Goal: Task Accomplishment & Management: Use online tool/utility

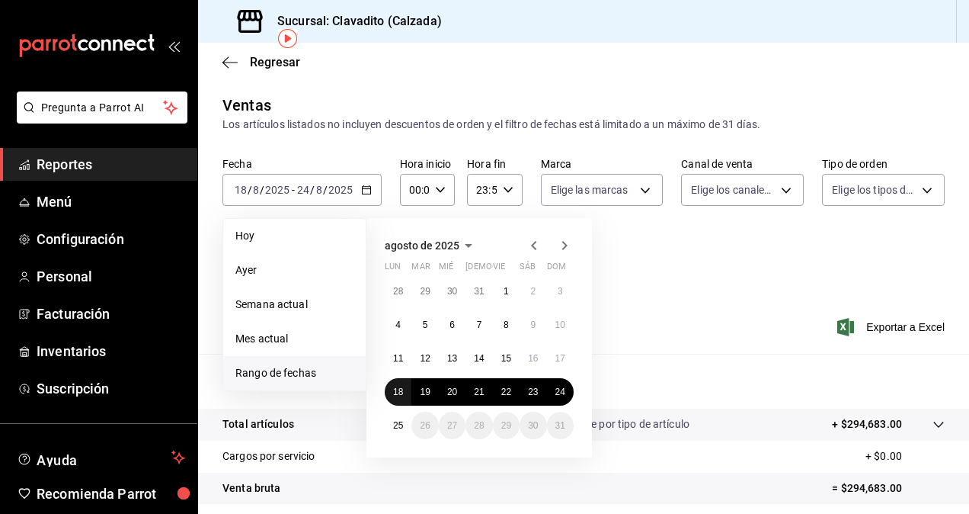
scroll to position [67, 0]
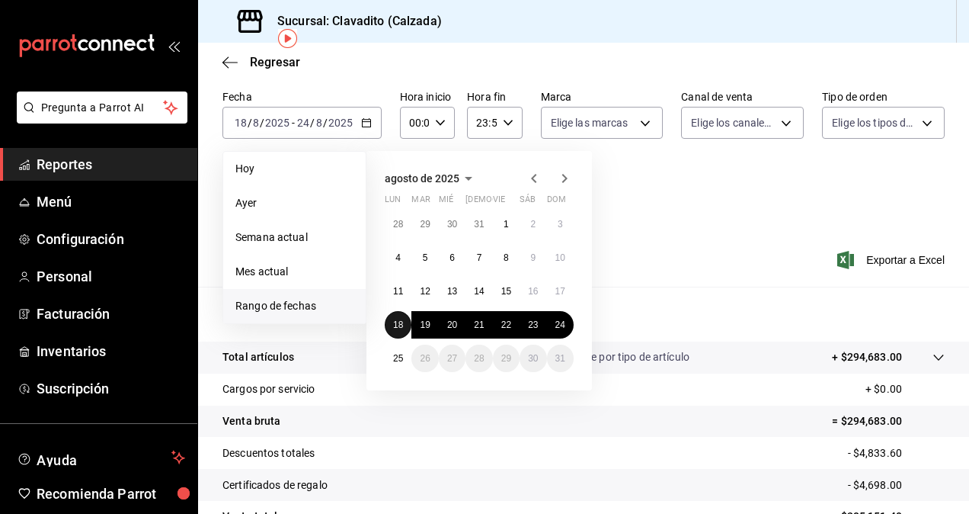
click at [398, 322] on abbr "18" at bounding box center [398, 324] width 10 height 11
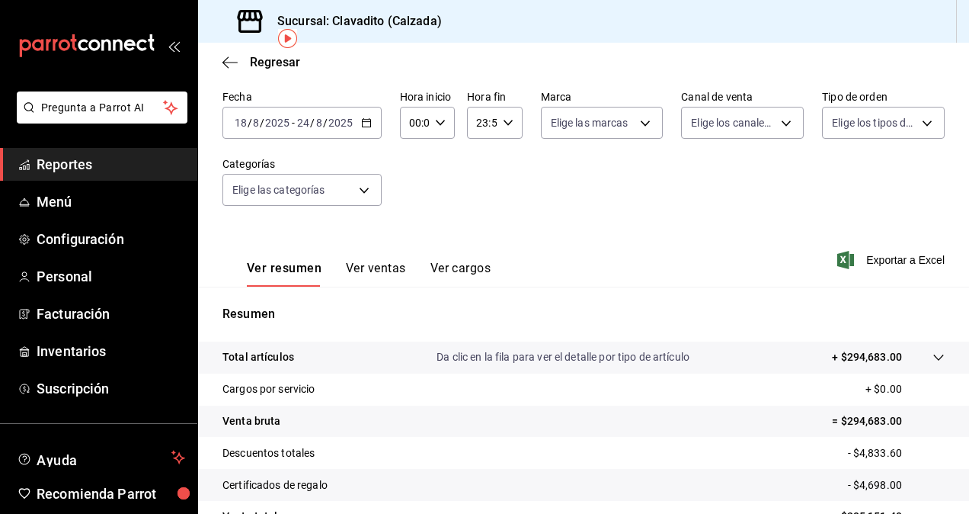
click at [363, 110] on div "[DATE] [DATE] - [DATE] [DATE]" at bounding box center [302, 123] width 159 height 32
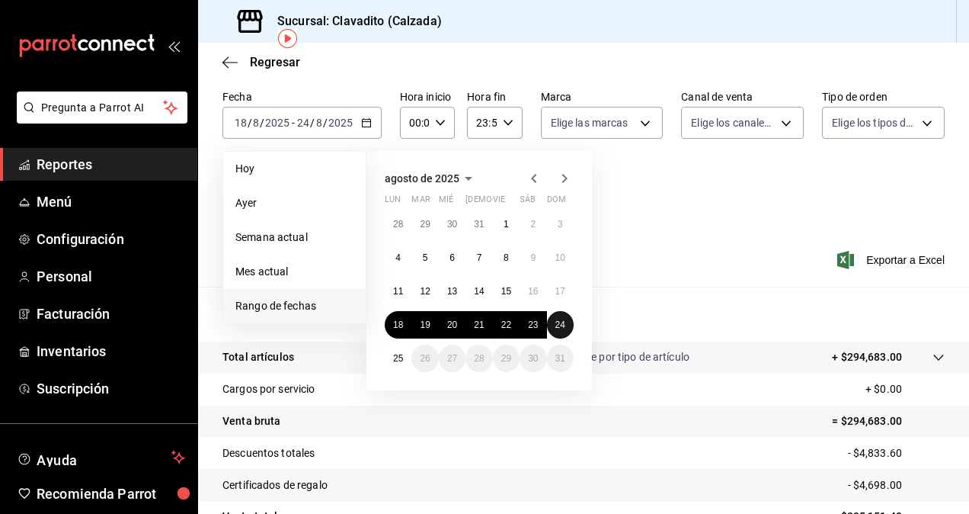
click at [567, 323] on button "24" at bounding box center [560, 324] width 27 height 27
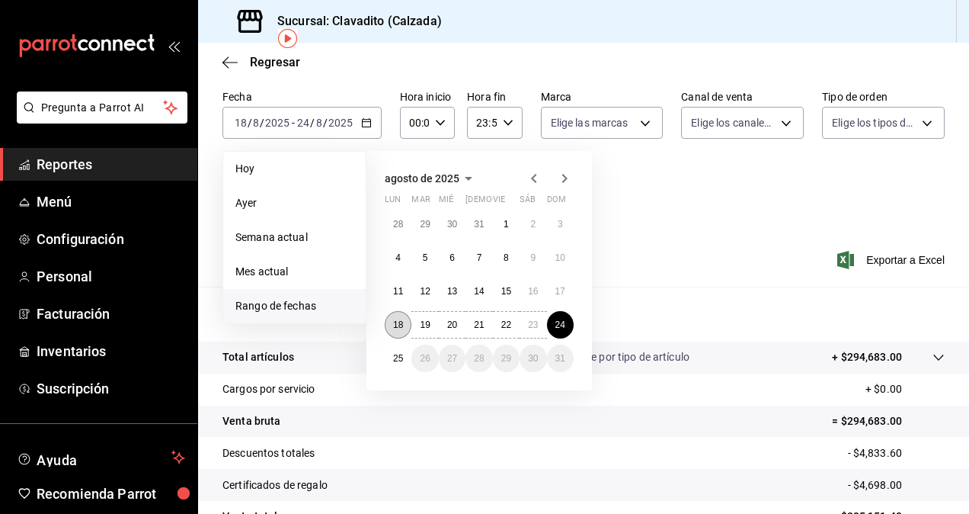
click at [406, 328] on button "18" at bounding box center [398, 324] width 27 height 27
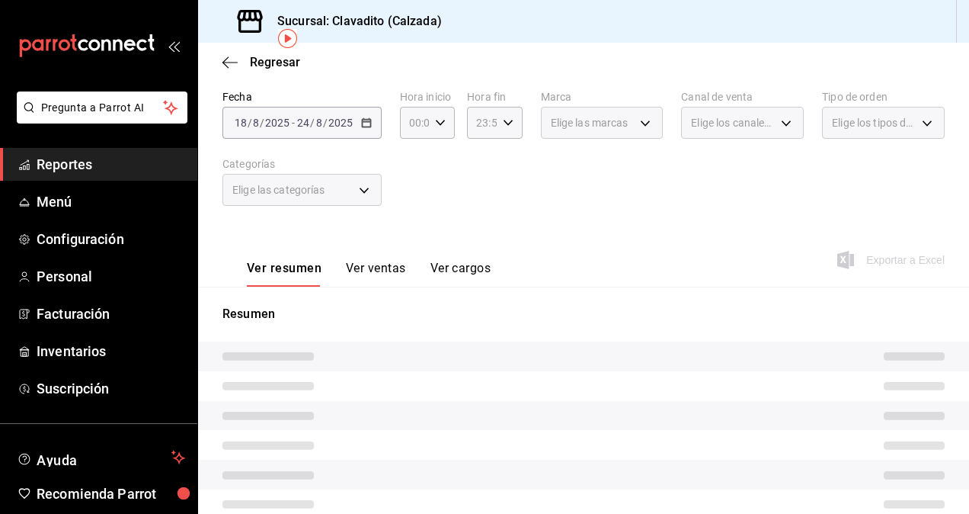
click at [364, 130] on div "[DATE] [DATE] - [DATE] [DATE]" at bounding box center [302, 123] width 159 height 32
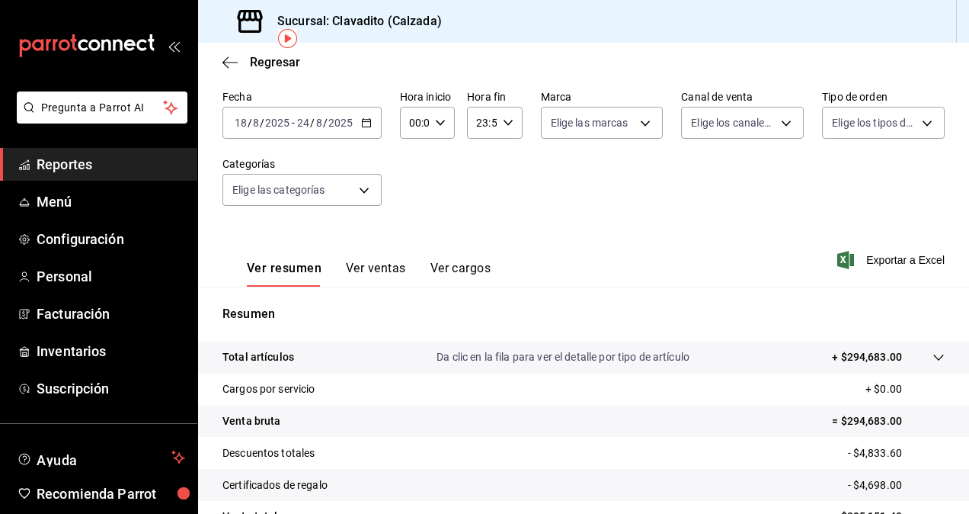
click at [396, 267] on button "Ver ventas" at bounding box center [376, 274] width 60 height 26
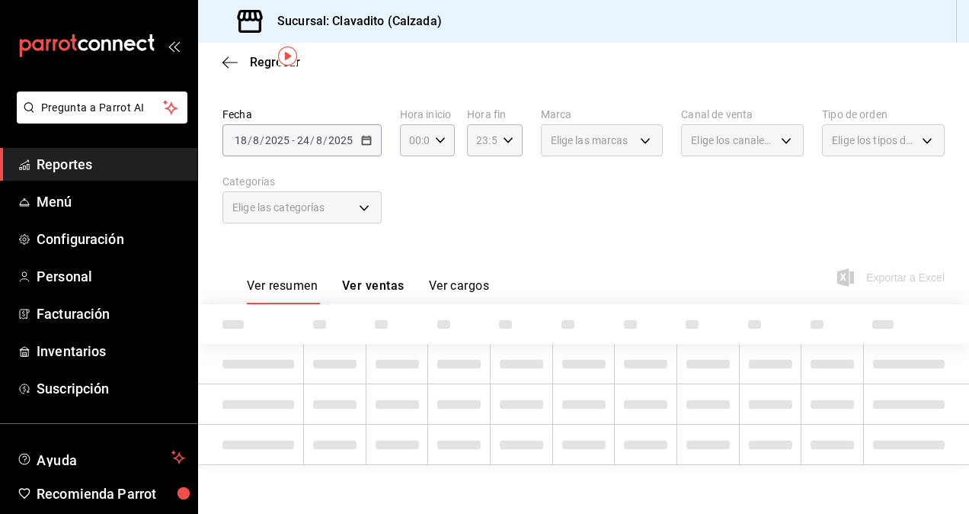
scroll to position [49, 0]
click at [312, 280] on button "Ver resumen" at bounding box center [282, 292] width 71 height 26
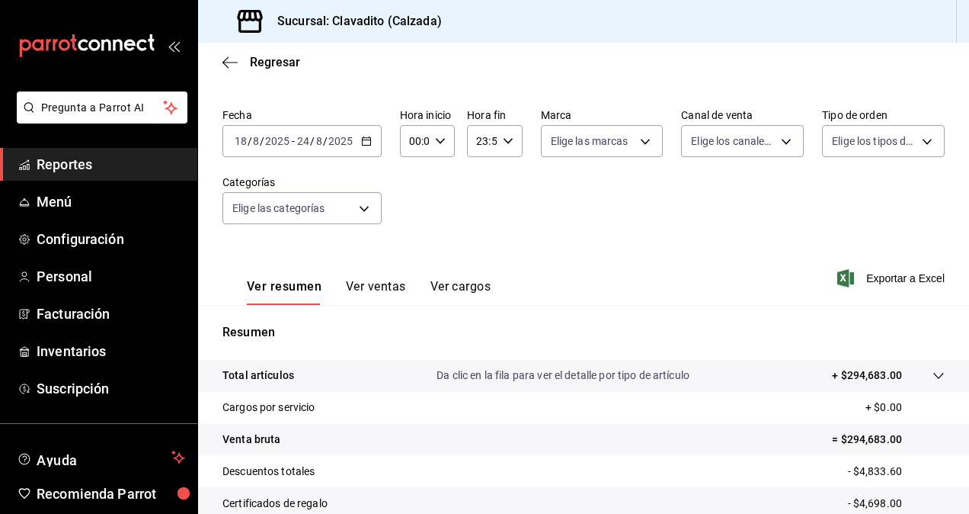
scroll to position [206, 0]
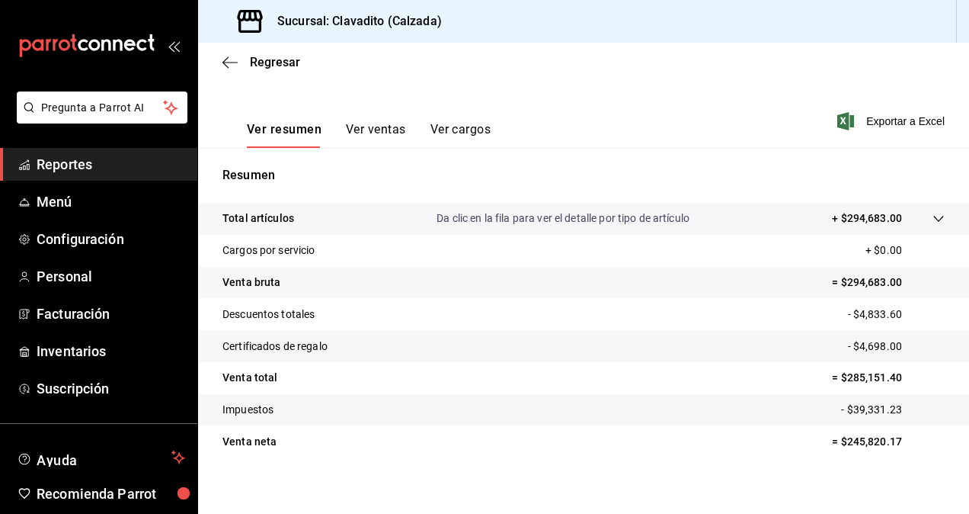
click at [381, 132] on button "Ver ventas" at bounding box center [376, 135] width 60 height 26
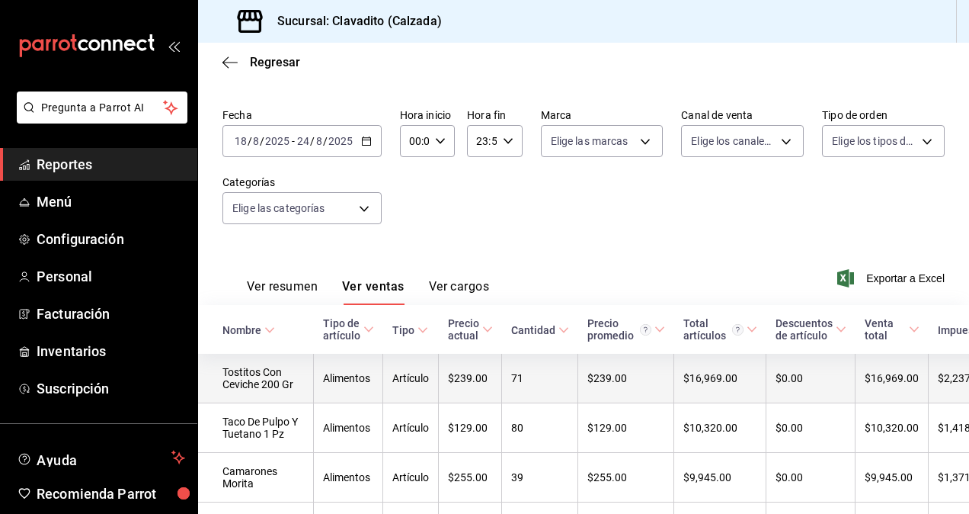
scroll to position [206, 0]
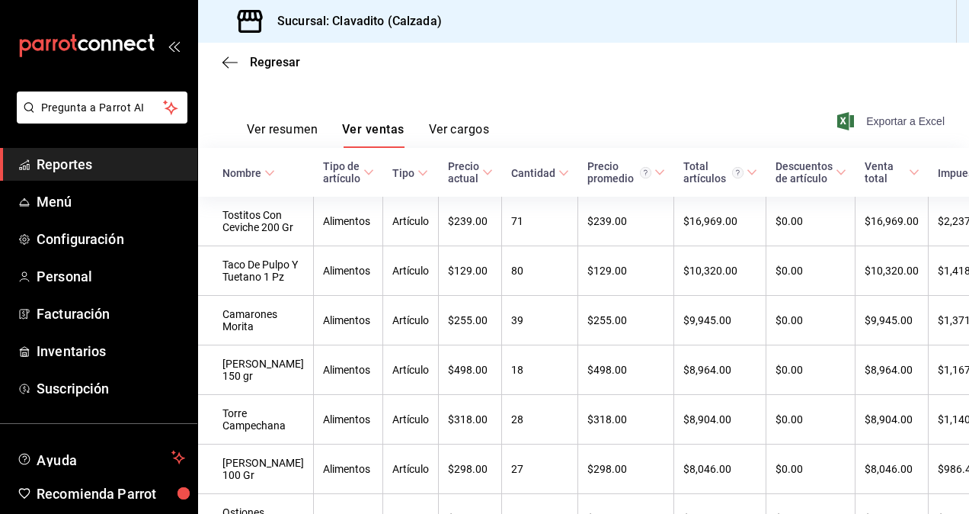
click at [860, 116] on span "Exportar a Excel" at bounding box center [892, 121] width 104 height 18
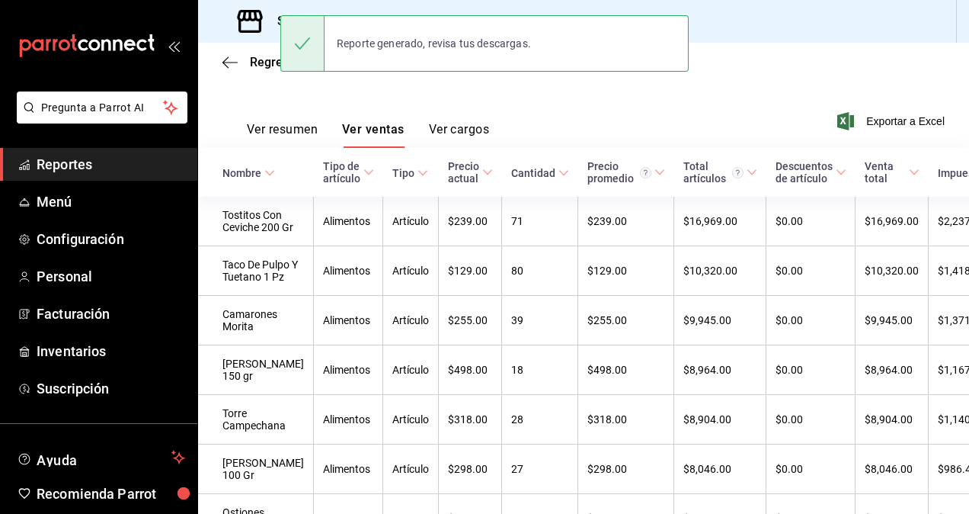
click at [533, 110] on div "Ver resumen Ver ventas Ver cargos Exportar a Excel" at bounding box center [583, 116] width 771 height 62
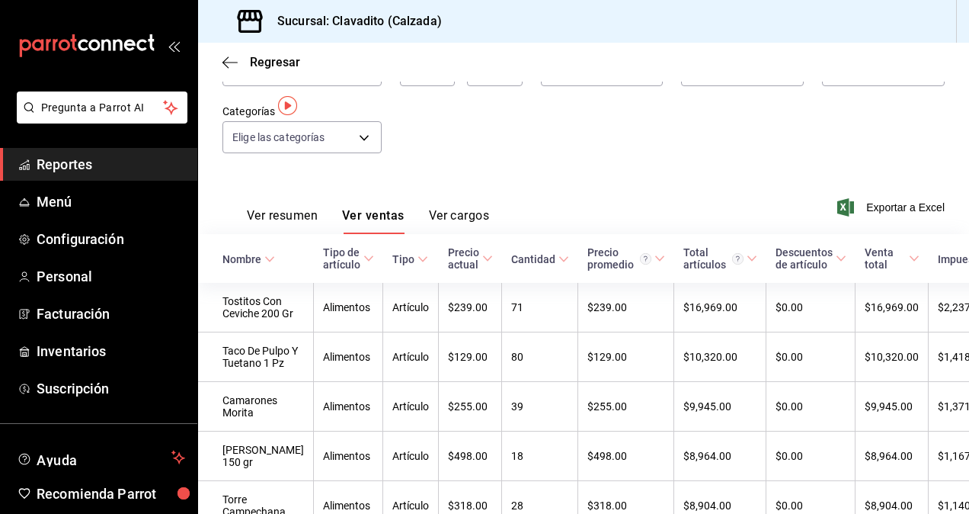
scroll to position [0, 0]
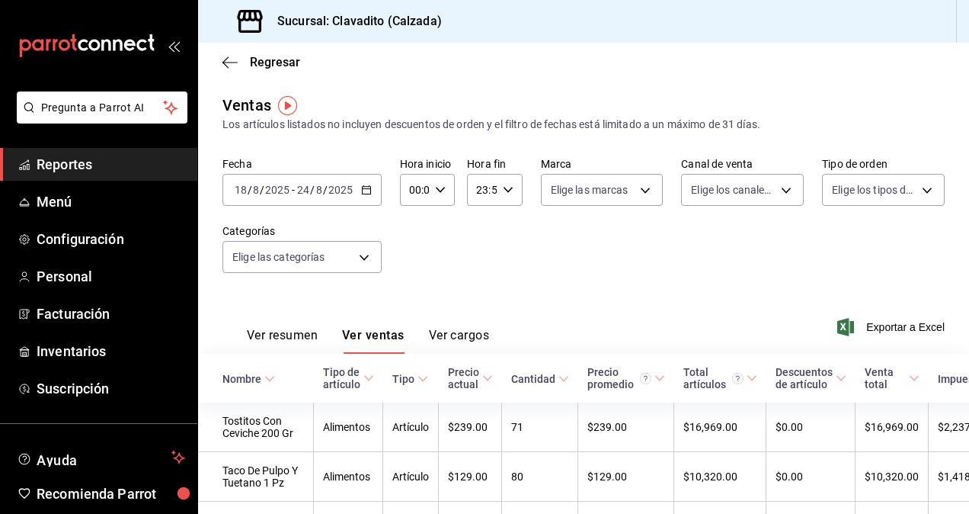
click at [373, 191] on div "[DATE] [DATE] - [DATE] [DATE]" at bounding box center [302, 190] width 159 height 32
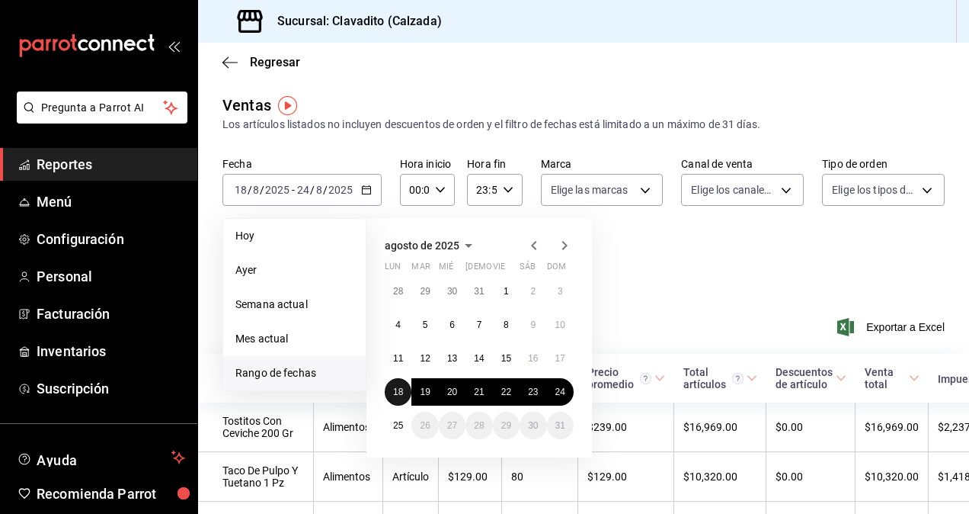
click at [399, 392] on abbr "18" at bounding box center [398, 391] width 10 height 11
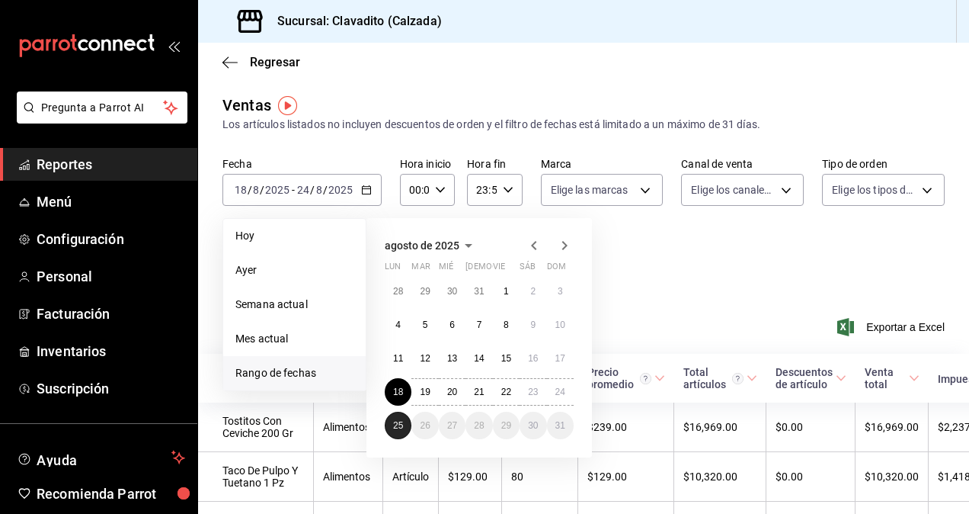
click at [393, 427] on abbr "25" at bounding box center [398, 425] width 10 height 11
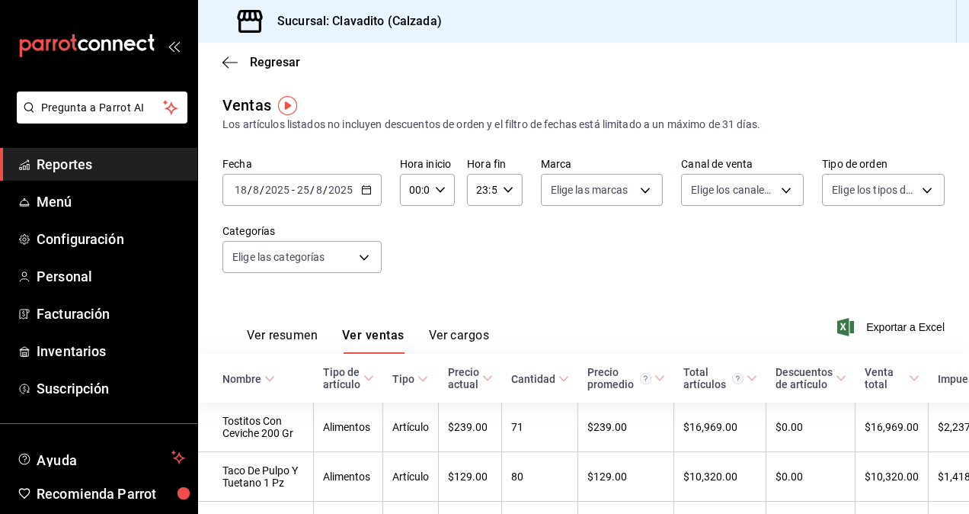
click at [363, 200] on div "[DATE] [DATE] - [DATE] [DATE]" at bounding box center [302, 190] width 159 height 32
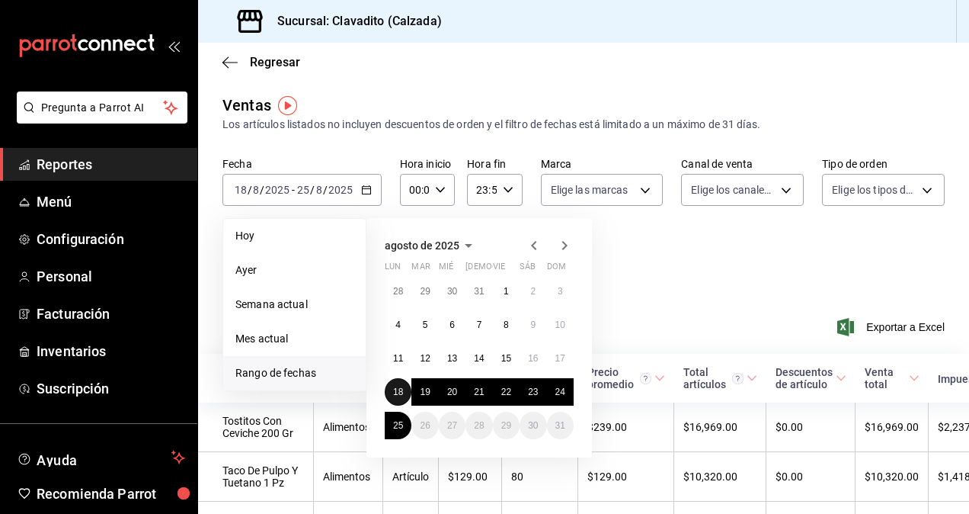
click at [398, 387] on abbr "18" at bounding box center [398, 391] width 10 height 11
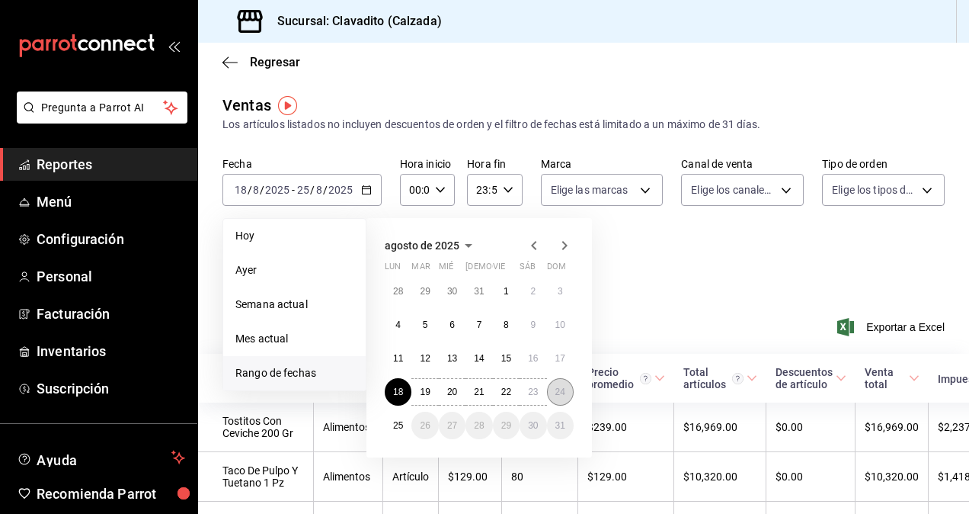
click at [556, 395] on abbr "24" at bounding box center [561, 391] width 10 height 11
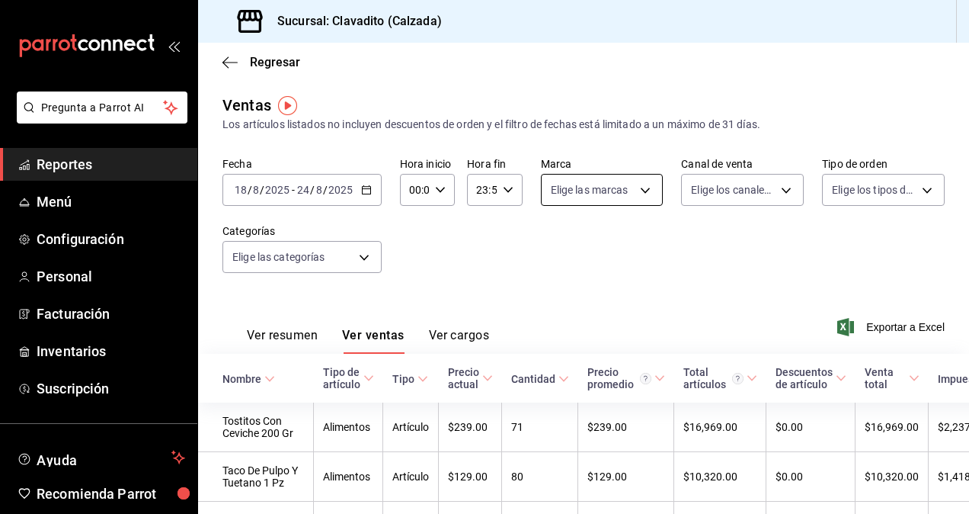
click at [648, 194] on body "Pregunta a Parrot AI Reportes Menú Configuración Personal Facturación Inventari…" at bounding box center [484, 257] width 969 height 514
click at [594, 245] on span "Ver todas" at bounding box center [601, 249] width 46 height 16
type input "7c6329b2-7c80-4d0a-92e1-359a60270725"
checkbox input "true"
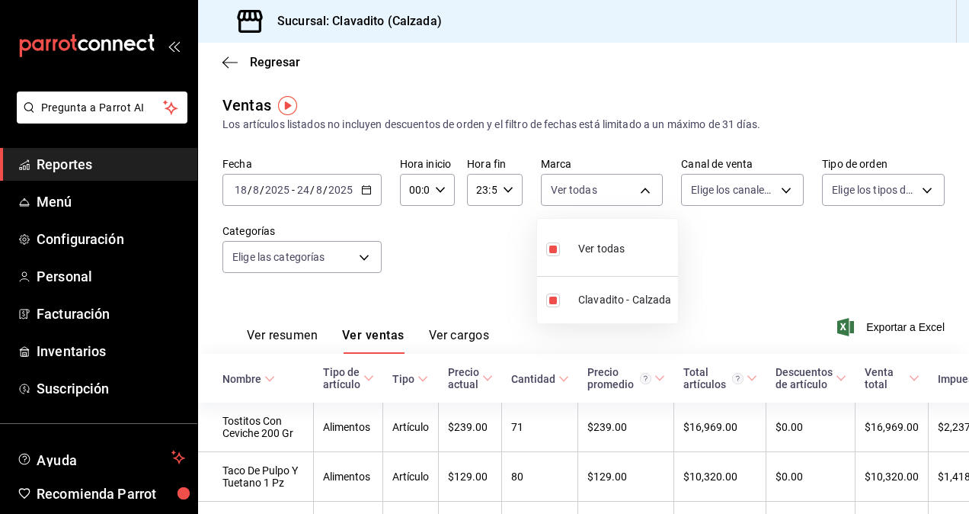
click at [778, 203] on div at bounding box center [484, 257] width 969 height 514
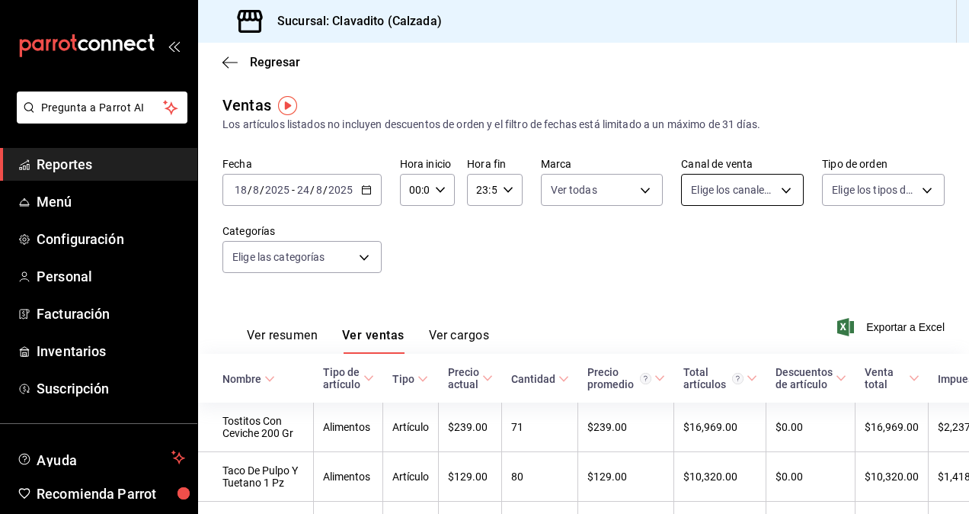
click at [778, 197] on body "Pregunta a Parrot AI Reportes Menú Configuración Personal Facturación Inventari…" at bounding box center [484, 257] width 969 height 514
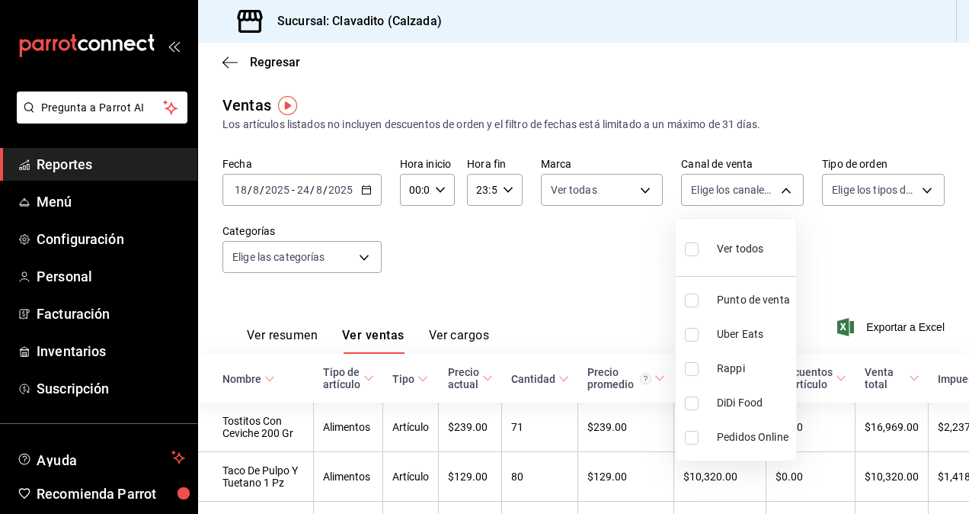
click at [729, 248] on span "Ver todos" at bounding box center [740, 249] width 46 height 16
type input "PARROT,UBER_EATS,RAPPI,DIDI_FOOD,ONLINE"
checkbox input "true"
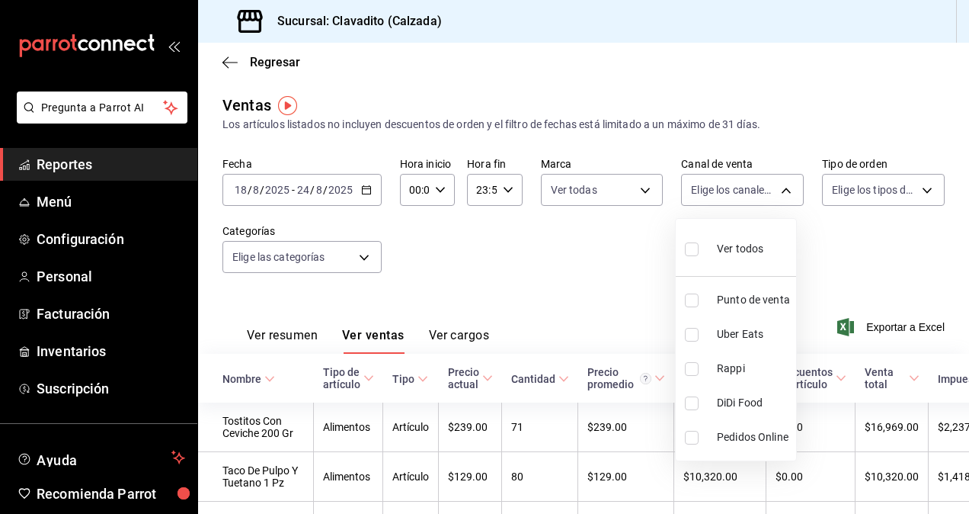
checkbox input "true"
click at [916, 194] on div at bounding box center [484, 257] width 969 height 514
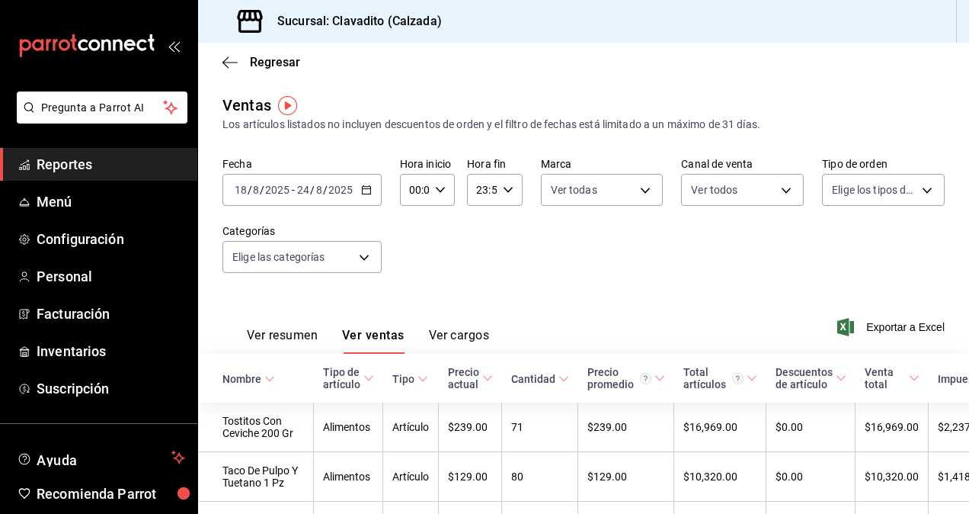
click at [916, 194] on body "Pregunta a Parrot AI Reportes Menú Configuración Personal Facturación Inventari…" at bounding box center [484, 257] width 969 height 514
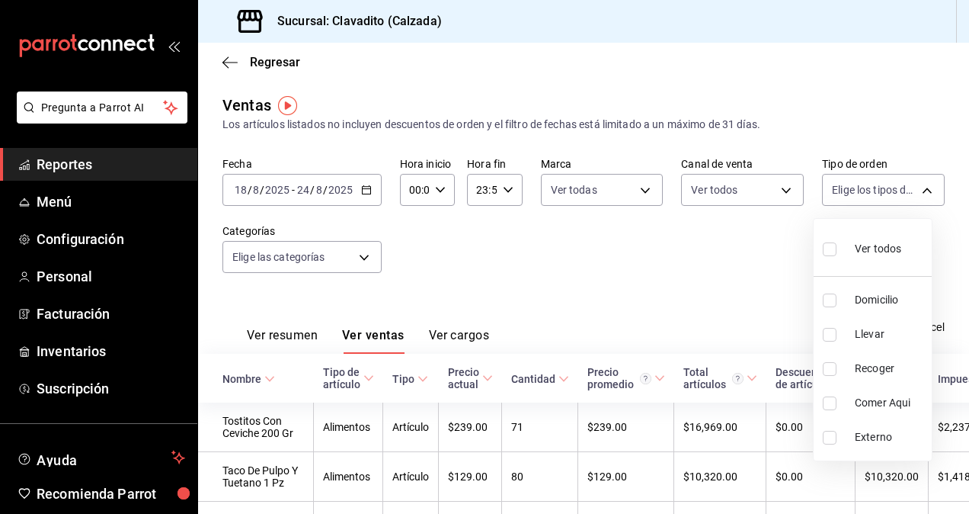
click at [872, 245] on span "Ver todos" at bounding box center [878, 249] width 46 height 16
type input "20a2434e-5507-4b1d-99f8-d1d700608abd,c8008fd8-0959-4104-94f5-898138fc7a10,5c160…"
checkbox input "true"
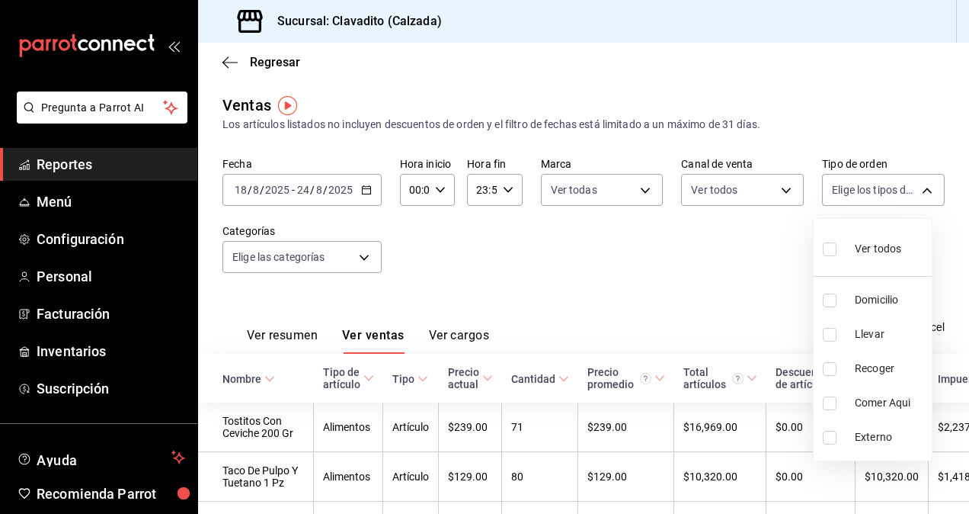
checkbox input "true"
click at [363, 258] on div at bounding box center [484, 257] width 969 height 514
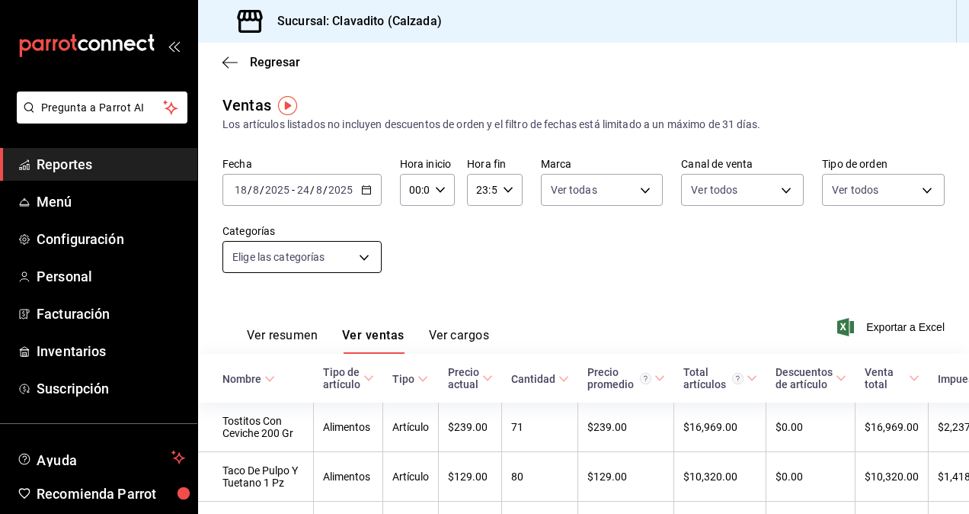
click at [355, 259] on body "Pregunta a Parrot AI Reportes Menú Configuración Personal Facturación Inventari…" at bounding box center [484, 257] width 969 height 514
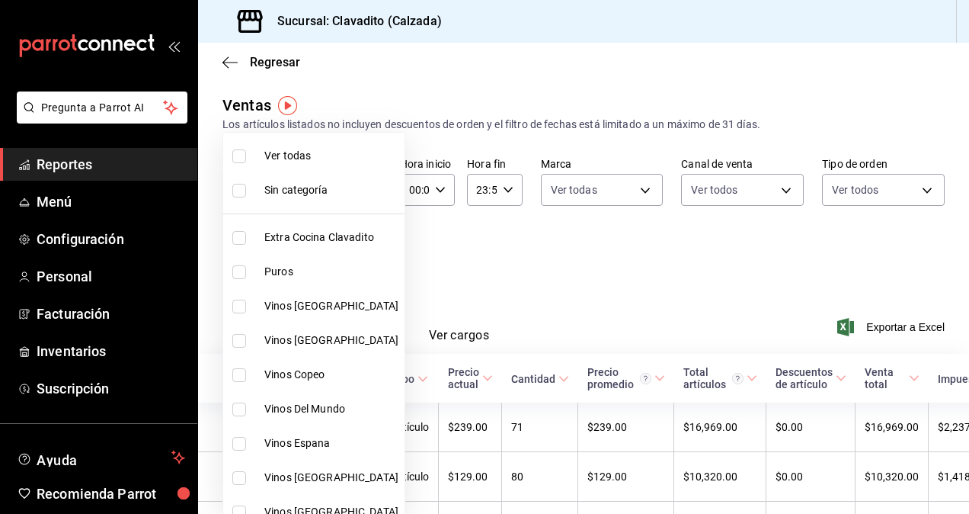
click at [259, 149] on li "Ver todas" at bounding box center [313, 156] width 181 height 34
type input "baf57ed1-919f-4c82-8763-5f61bb5ecf6c,a733550a-1833-4f39-b337-4b288d8ef239,37b97…"
checkbox input "true"
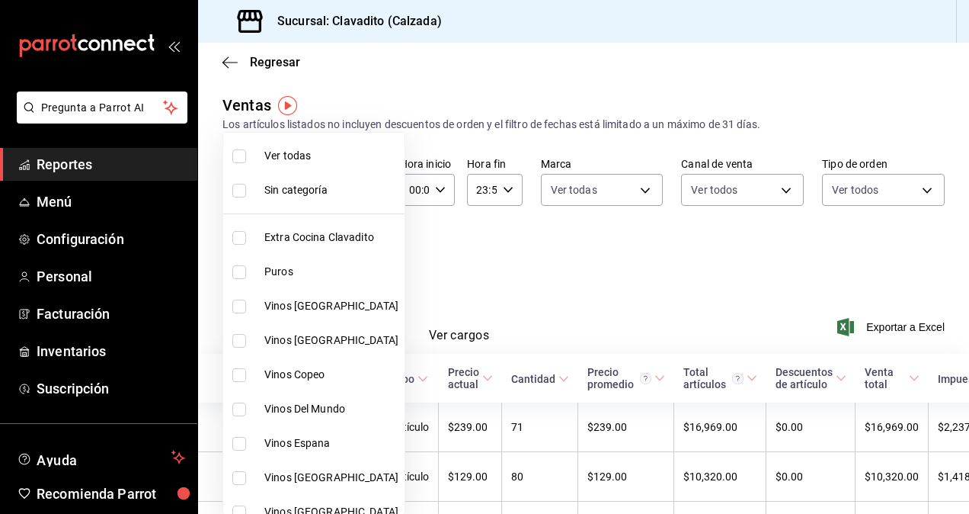
checkbox input "true"
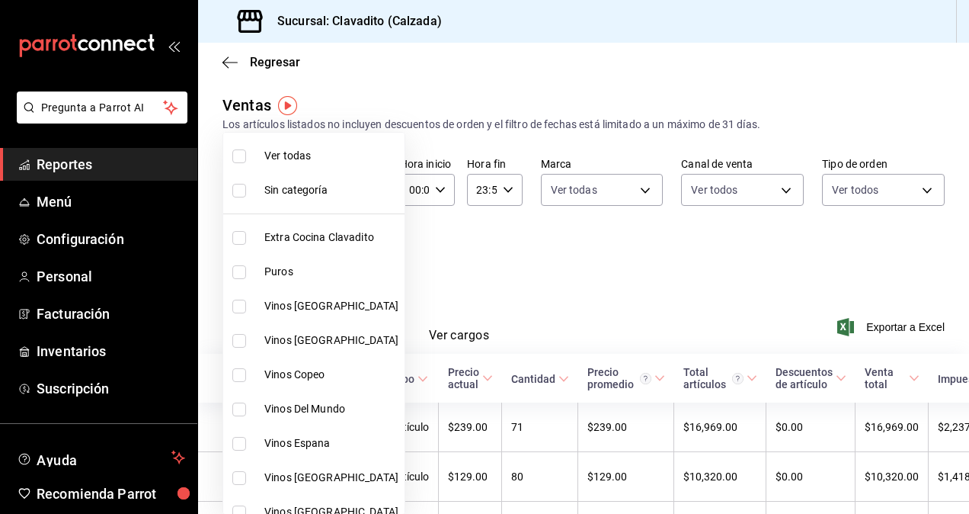
checkbox input "true"
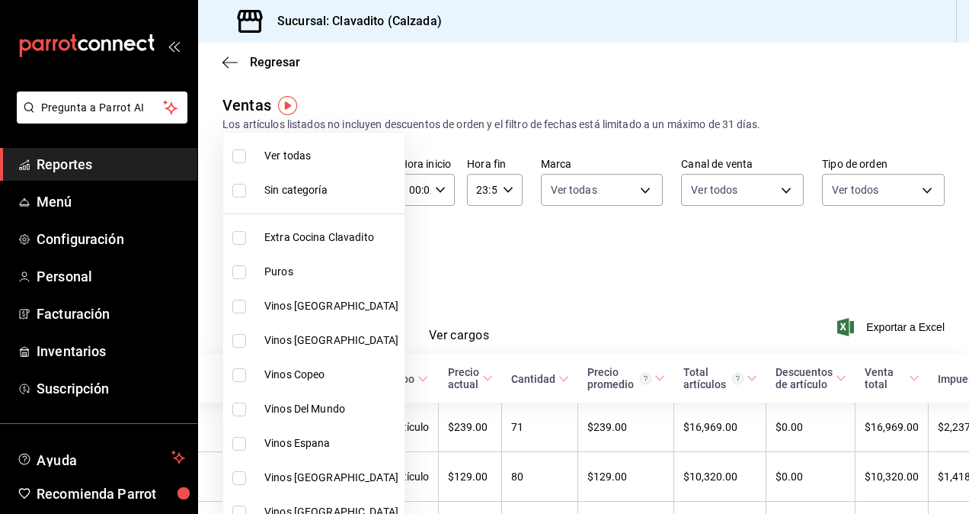
checkbox input "true"
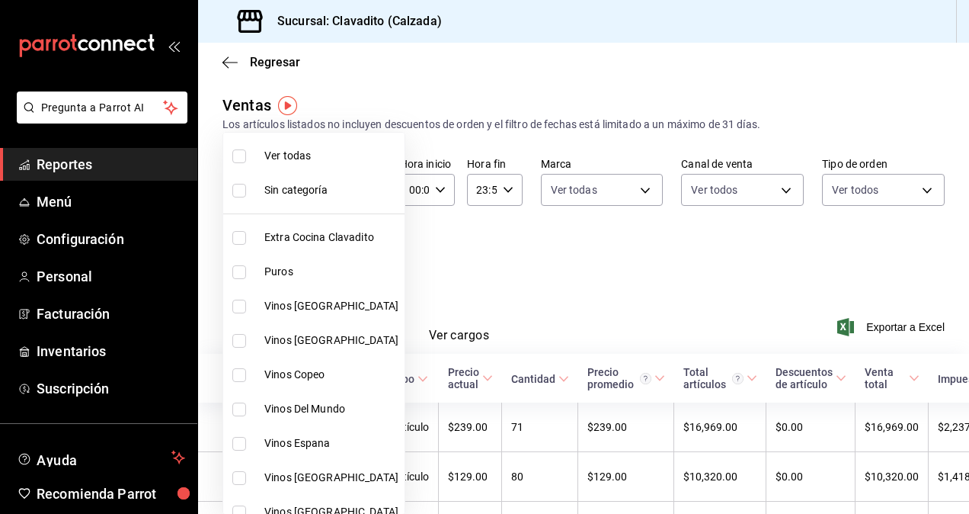
checkbox input "true"
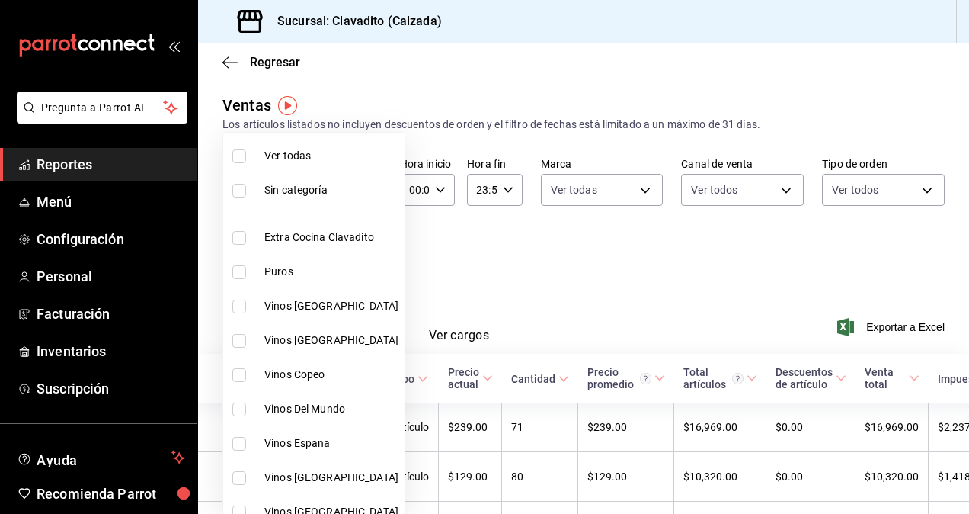
checkbox input "true"
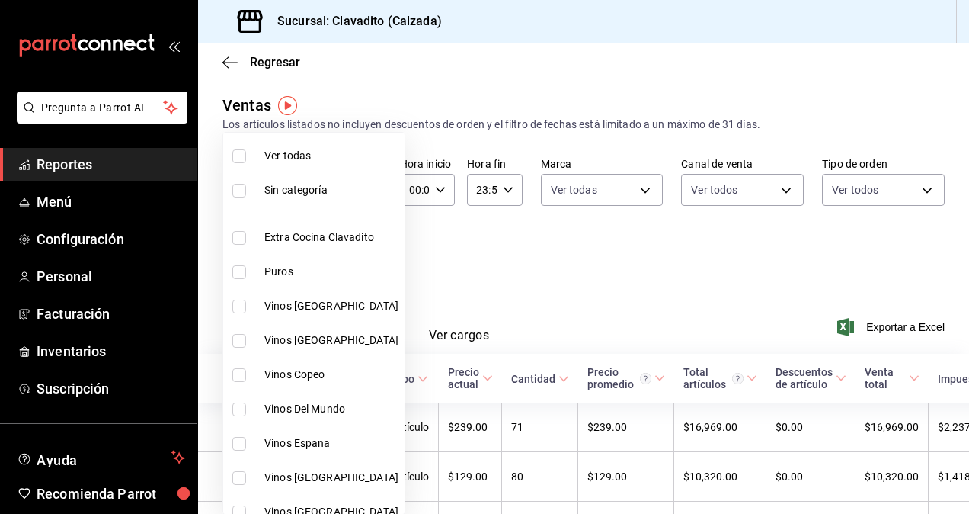
checkbox input "true"
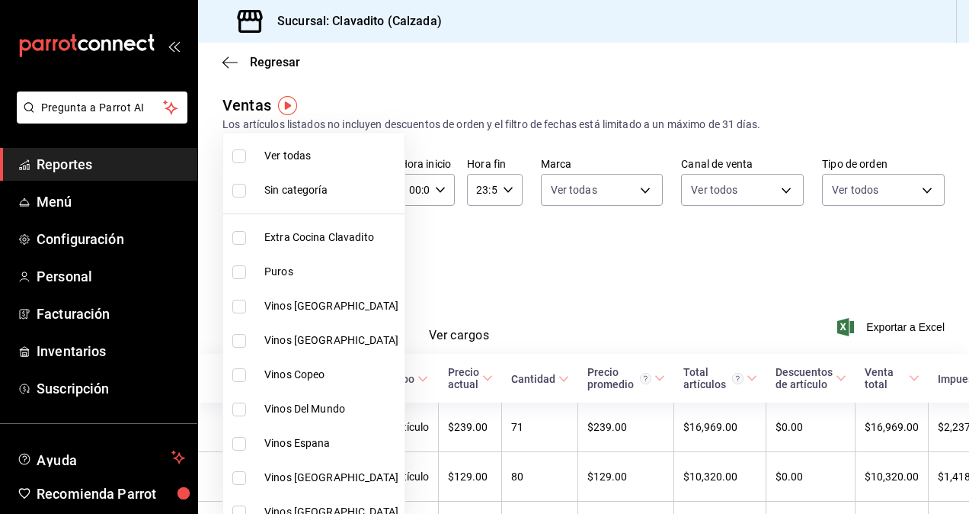
checkbox input "true"
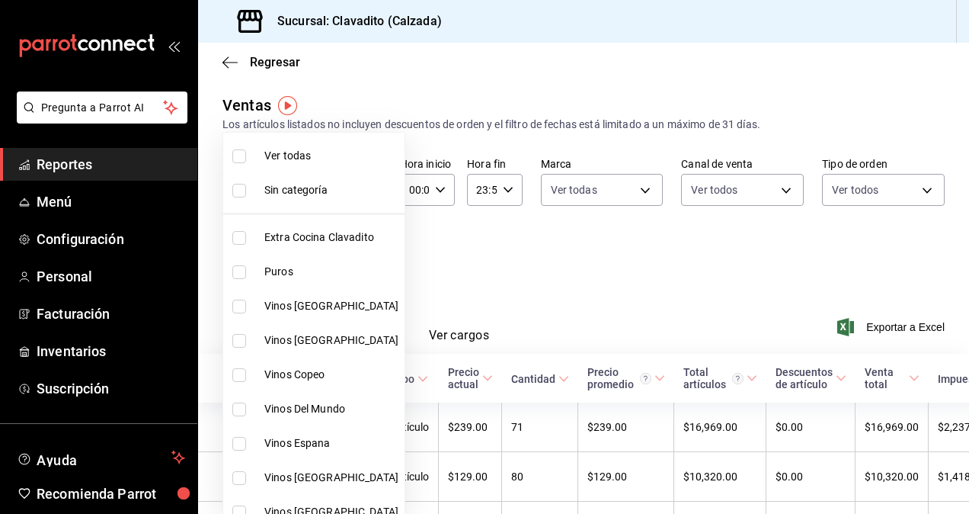
checkbox input "true"
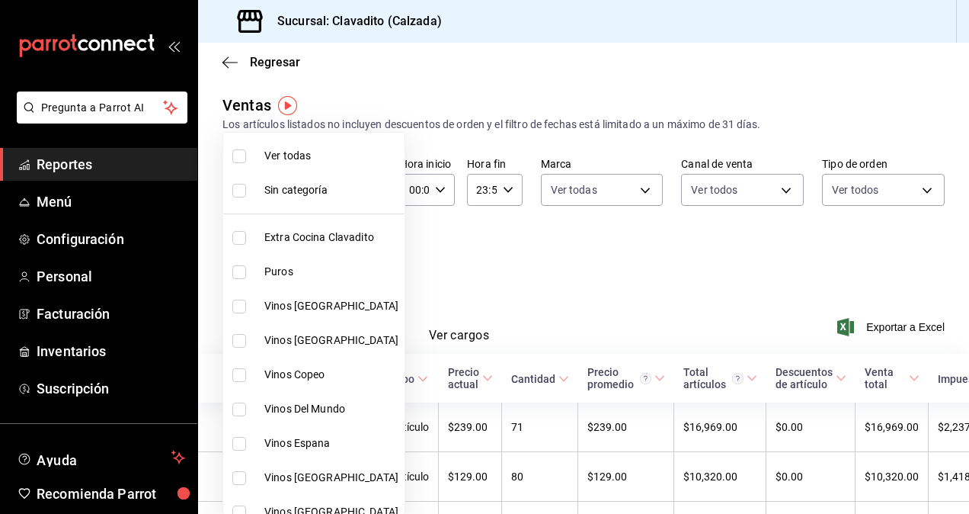
checkbox input "true"
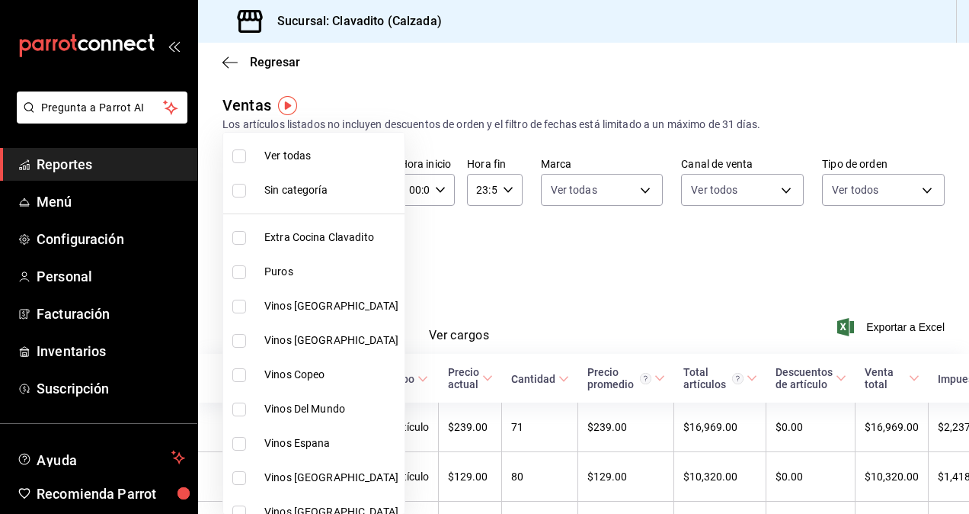
checkbox input "true"
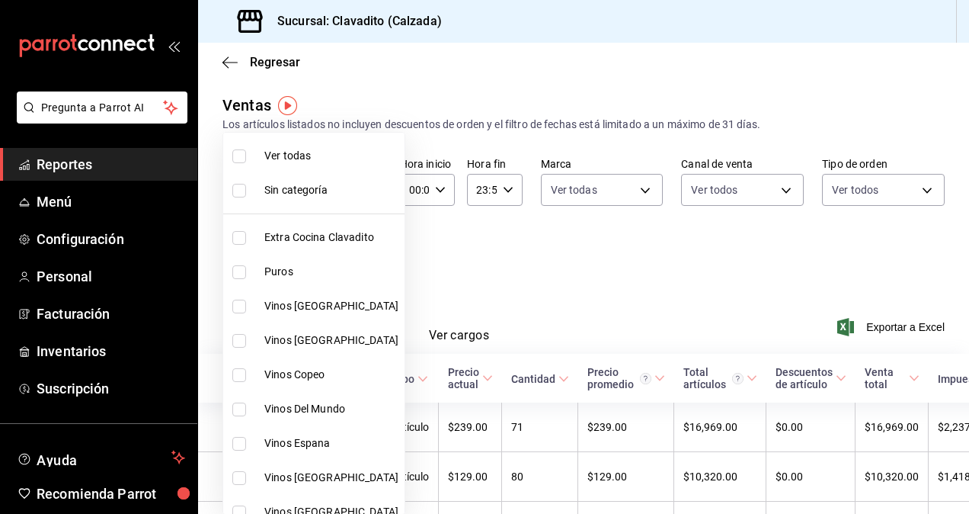
checkbox input "true"
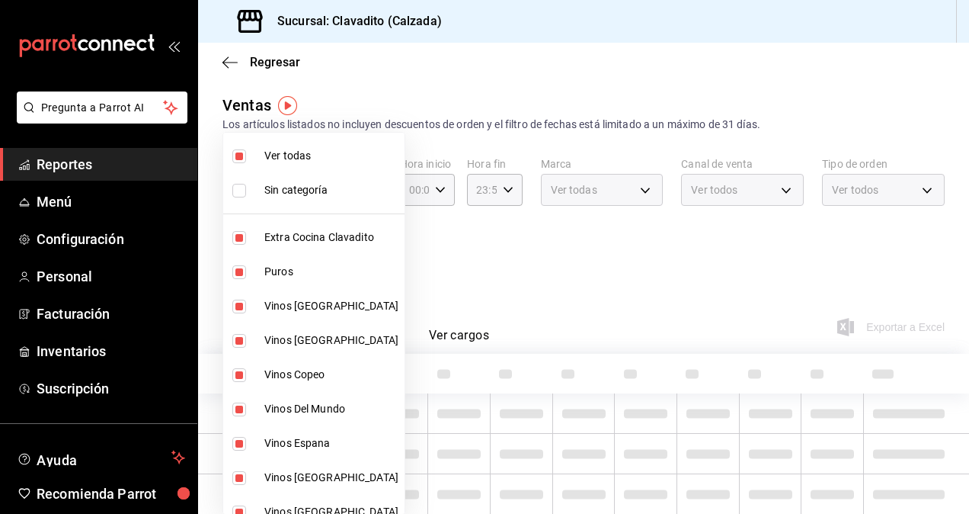
click at [607, 258] on div at bounding box center [484, 257] width 969 height 514
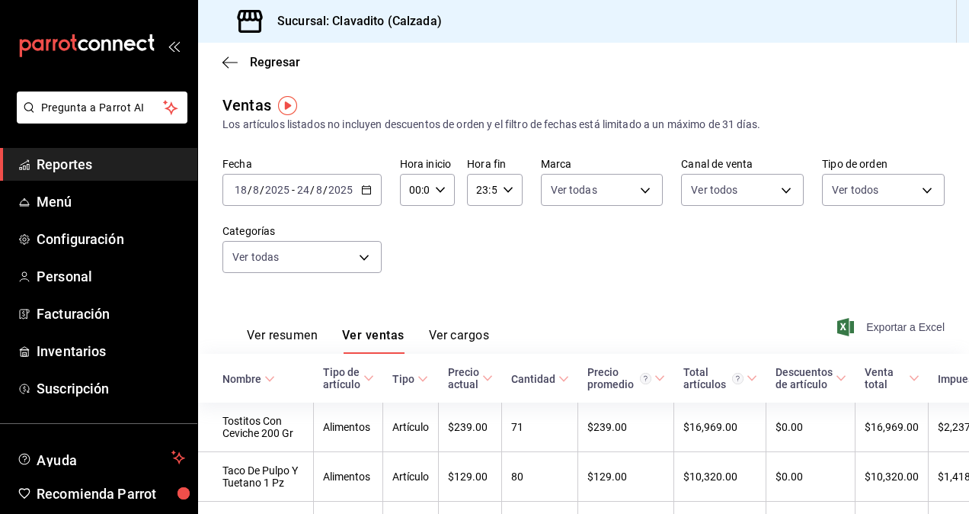
click at [877, 326] on span "Exportar a Excel" at bounding box center [892, 327] width 104 height 18
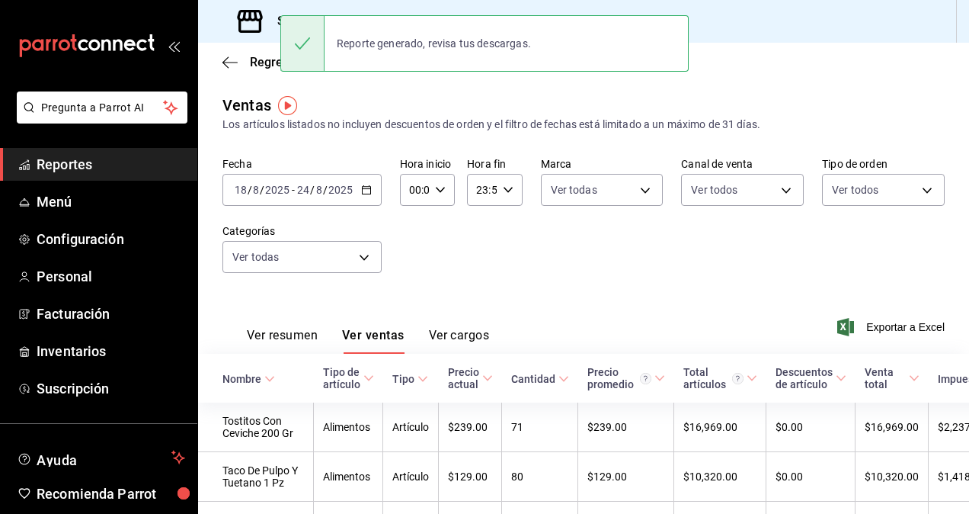
click at [487, 257] on div "Fecha [DATE] [DATE] - [DATE] [DATE] Hora inicio 00:00 Hora inicio Hora fin 23:5…" at bounding box center [584, 224] width 722 height 134
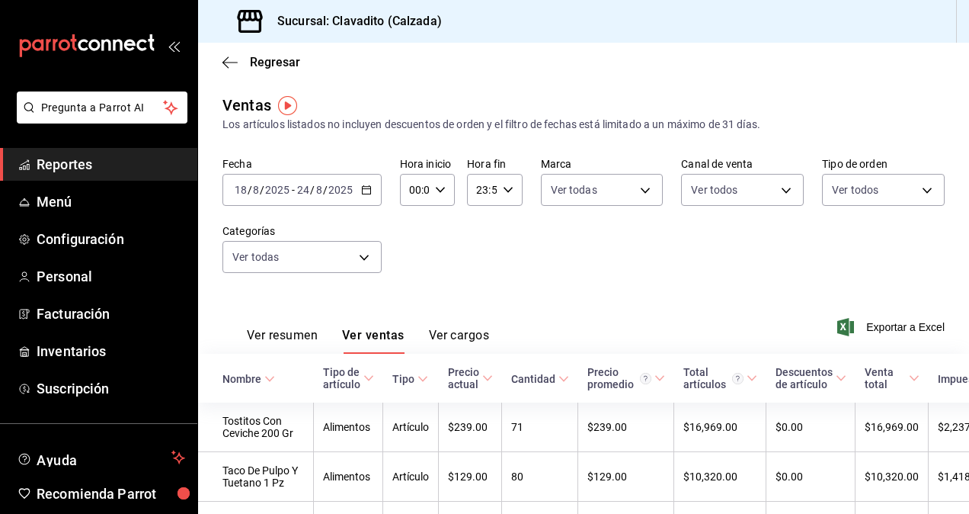
click at [358, 187] on div "[DATE] [DATE] - [DATE] [DATE]" at bounding box center [302, 190] width 159 height 32
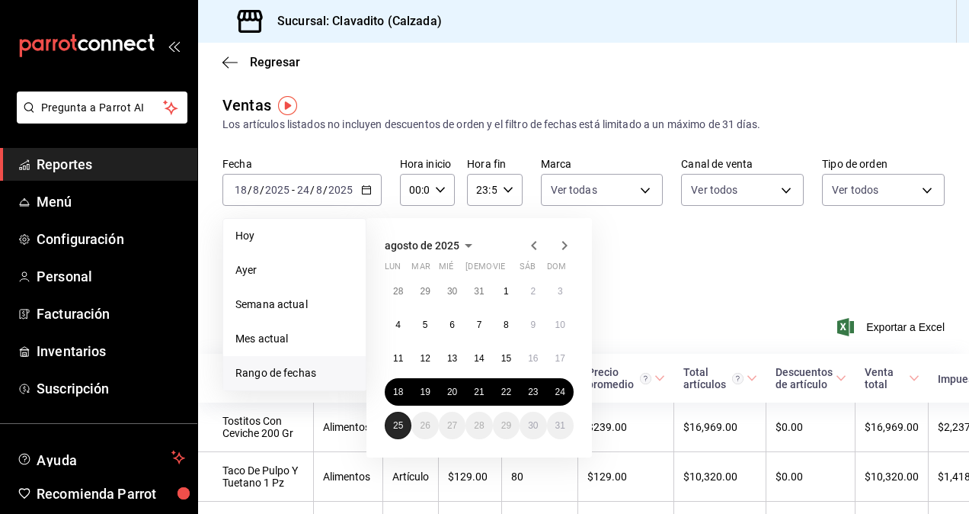
click at [395, 430] on button "25" at bounding box center [398, 424] width 27 height 27
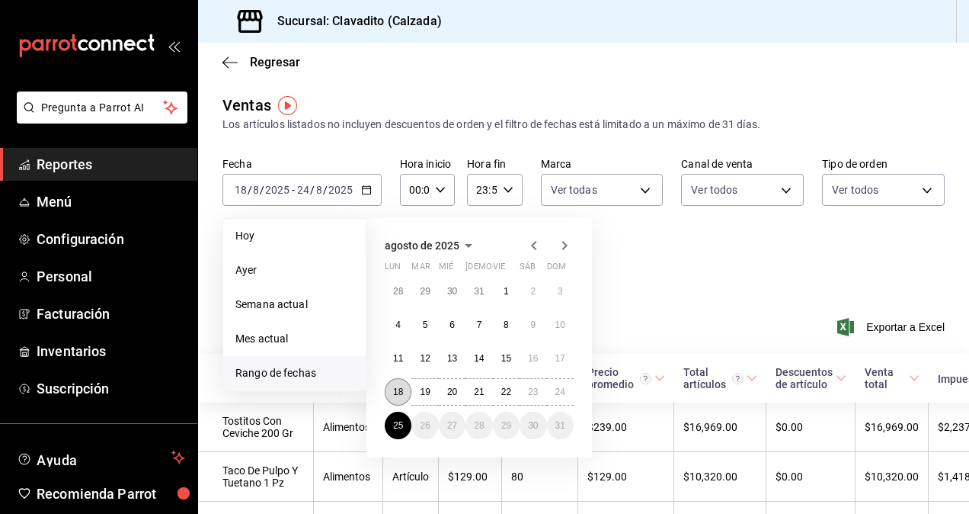
click at [401, 396] on abbr "18" at bounding box center [398, 391] width 10 height 11
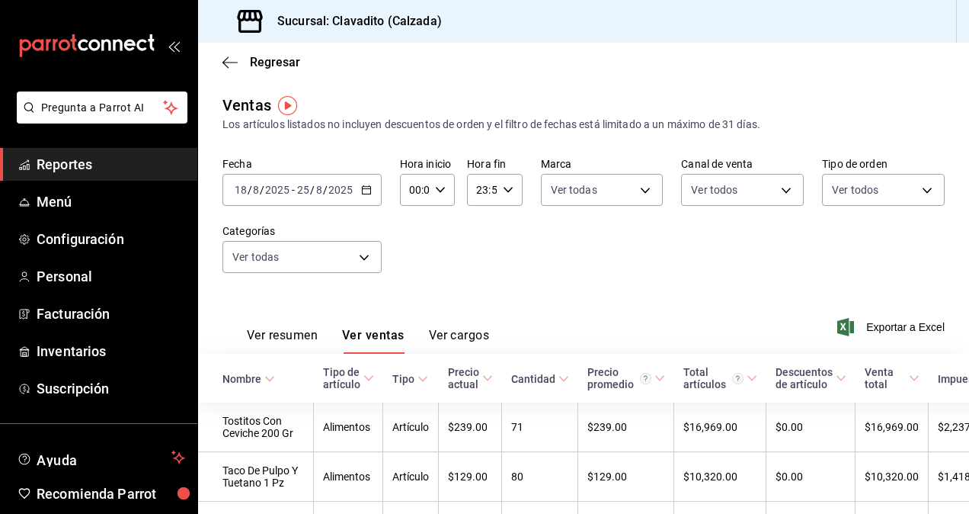
click at [436, 194] on icon "button" at bounding box center [440, 189] width 11 height 11
click at [412, 306] on span "02" at bounding box center [412, 302] width 3 height 12
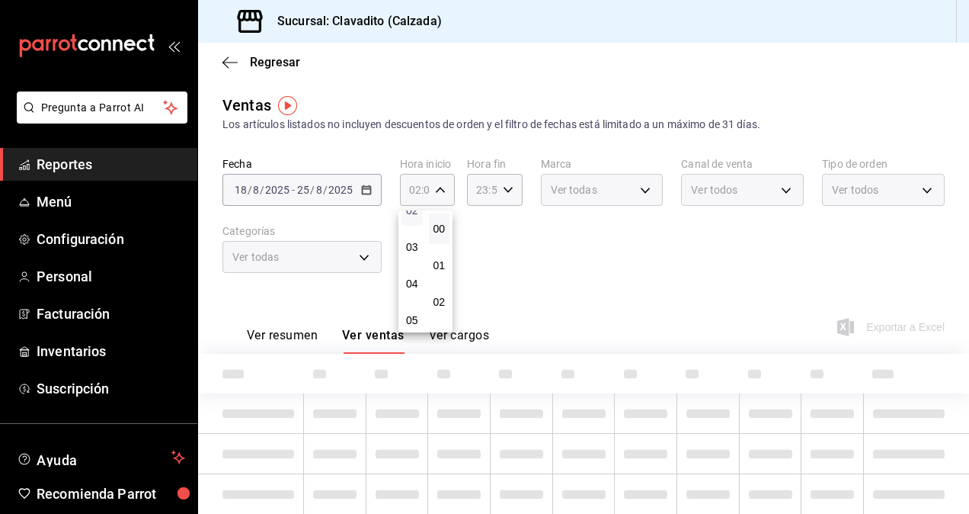
scroll to position [122, 0]
click at [414, 293] on span "05" at bounding box center [412, 289] width 3 height 12
type input "05:00"
click at [441, 229] on span "00" at bounding box center [439, 229] width 3 height 12
click at [493, 192] on div at bounding box center [484, 257] width 969 height 514
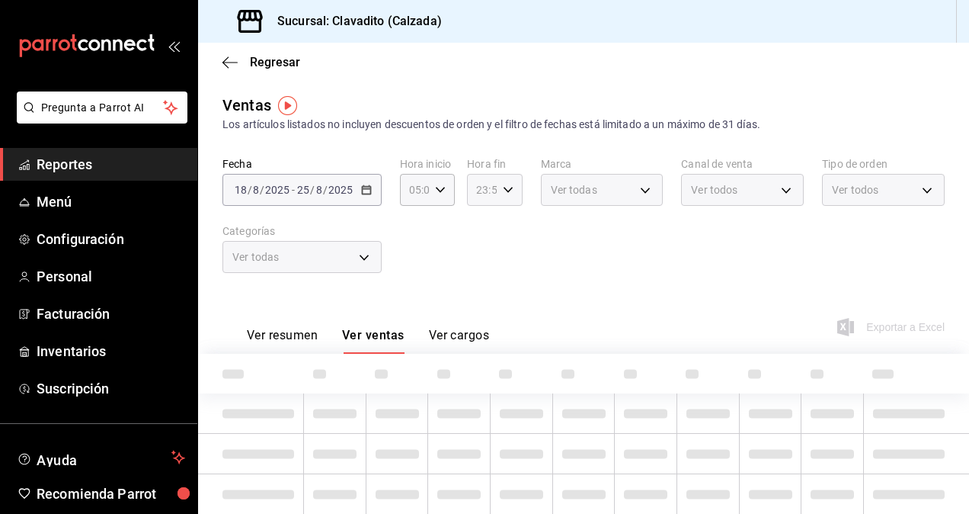
click at [498, 189] on div "23:59 Hora fin" at bounding box center [494, 190] width 55 height 32
click at [470, 249] on button "21" at bounding box center [478, 241] width 21 height 30
click at [478, 280] on span "22" at bounding box center [478, 277] width 3 height 12
type input "22:59"
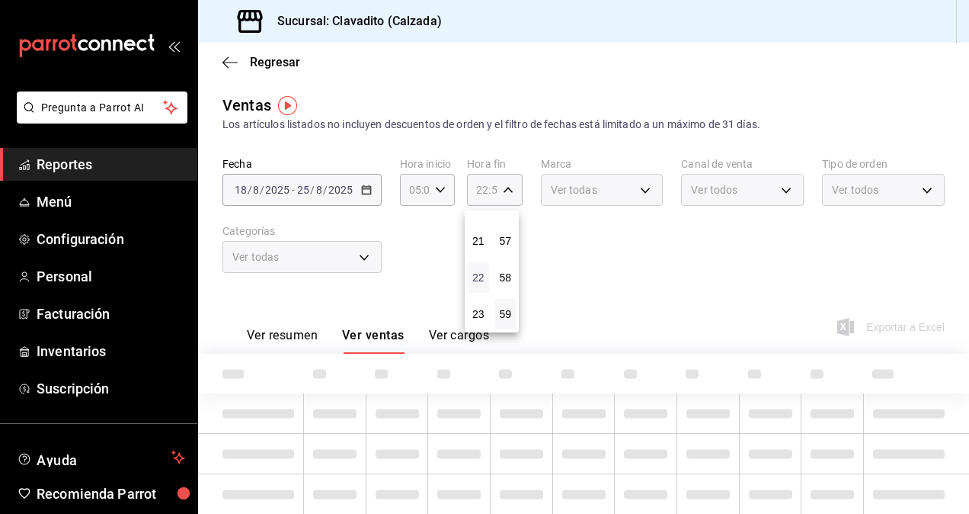
click at [478, 280] on span "22" at bounding box center [478, 277] width 3 height 12
click at [478, 280] on button "05" at bounding box center [478, 289] width 21 height 30
type input "05:59"
click at [505, 276] on span "58" at bounding box center [505, 277] width 3 height 12
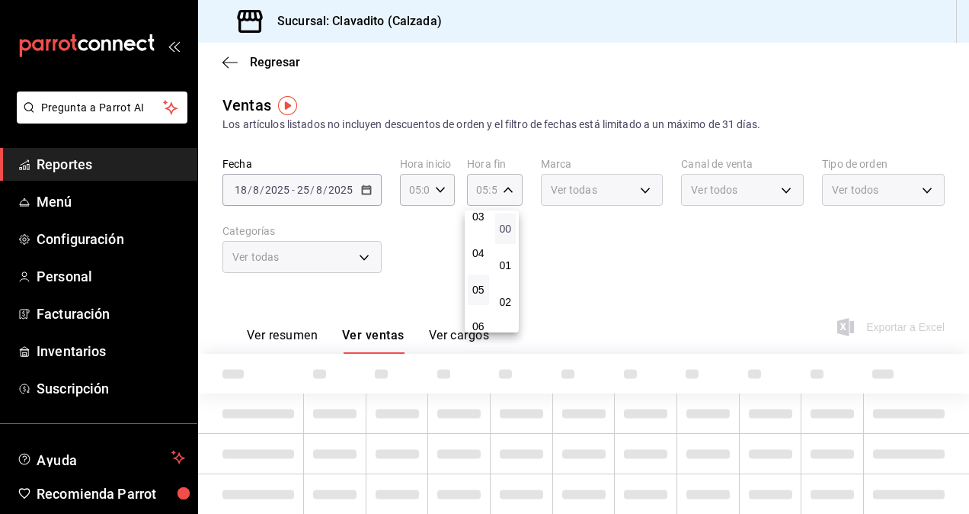
click at [507, 230] on span "00" at bounding box center [505, 229] width 3 height 12
type input "05:00"
click at [568, 265] on div at bounding box center [484, 257] width 969 height 514
click at [588, 330] on div "Ver resumen Ver ventas Ver cargos Exportar a Excel" at bounding box center [583, 322] width 771 height 62
click at [258, 335] on button "Ver resumen" at bounding box center [282, 341] width 71 height 26
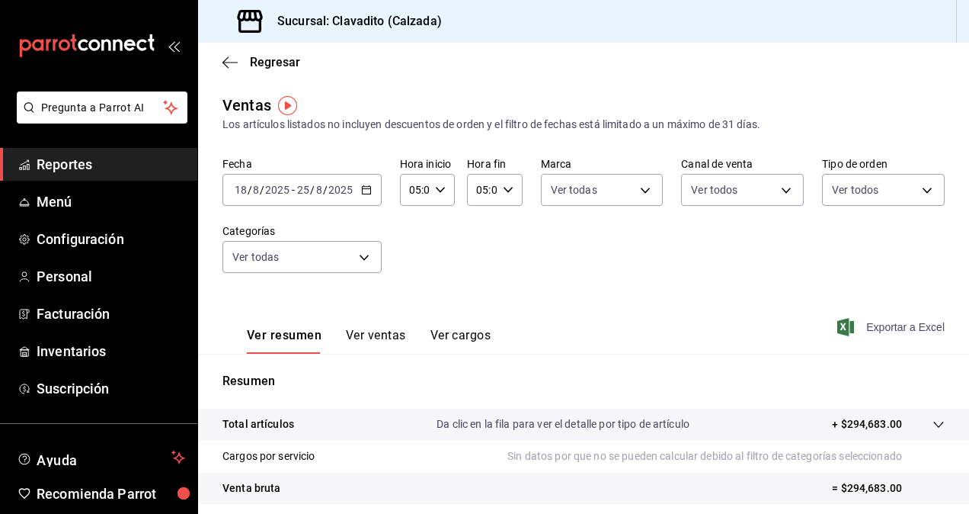
click at [910, 325] on span "Exportar a Excel" at bounding box center [892, 327] width 104 height 18
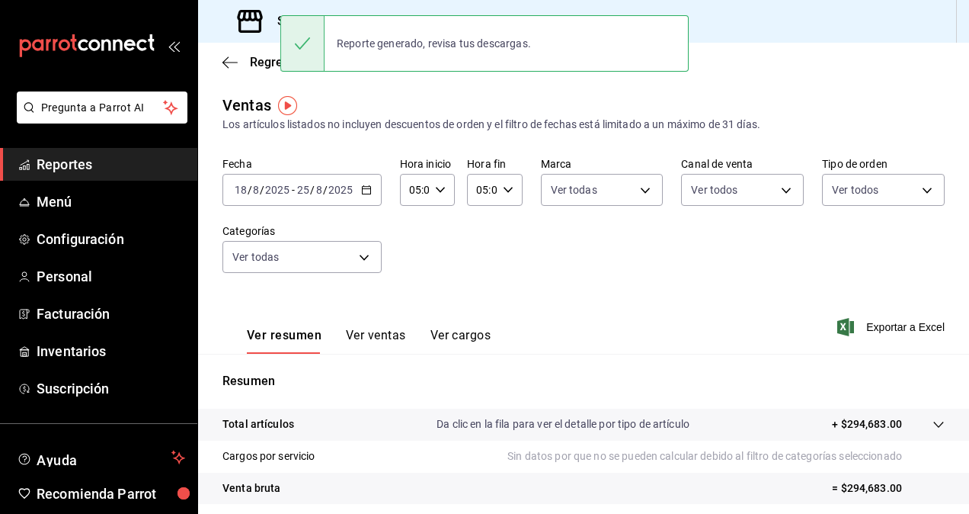
click at [445, 275] on div "Fecha [DATE] [DATE] - [DATE] [DATE] Hora inicio 05:00 Hora inicio Hora fin 05:0…" at bounding box center [584, 224] width 722 height 134
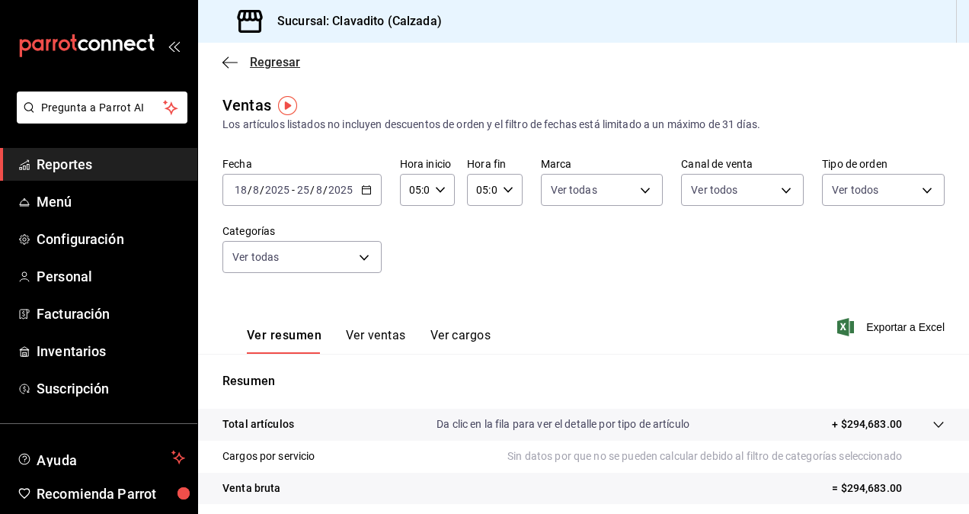
click at [230, 62] on icon "button" at bounding box center [230, 62] width 15 height 1
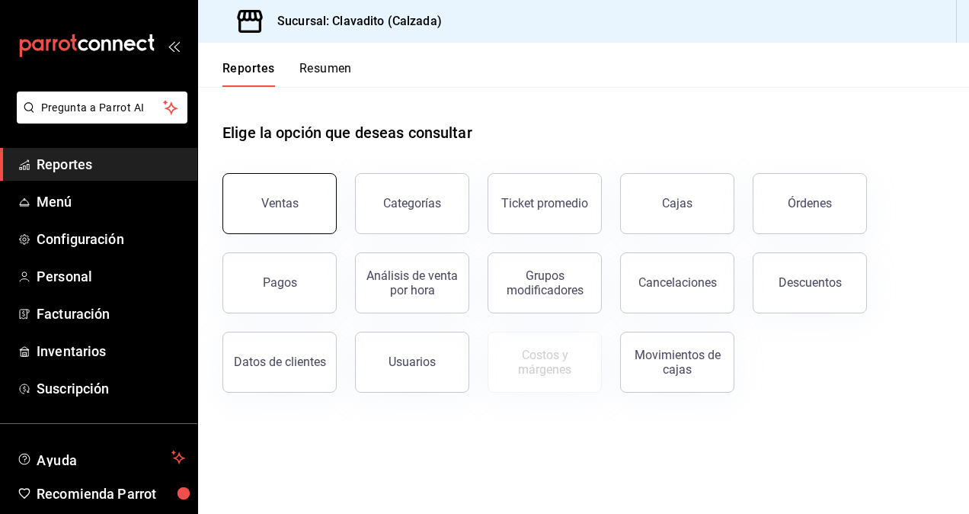
click at [296, 210] on button "Ventas" at bounding box center [280, 203] width 114 height 61
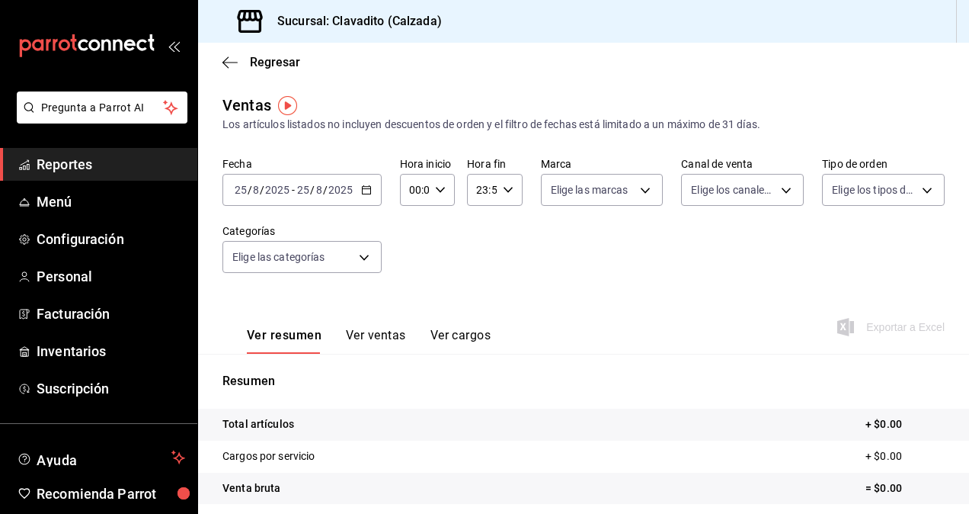
click at [366, 186] on icon "button" at bounding box center [366, 189] width 11 height 11
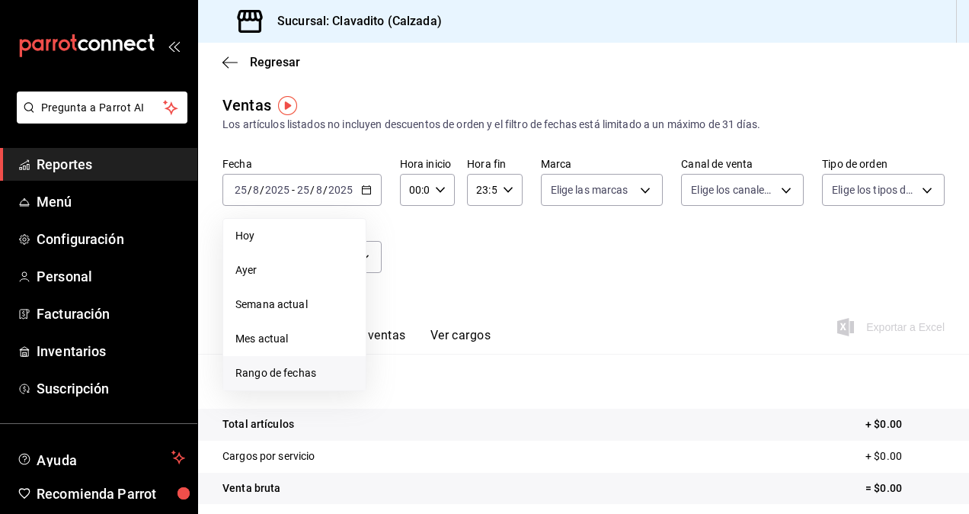
click at [303, 370] on span "Rango de fechas" at bounding box center [294, 373] width 118 height 16
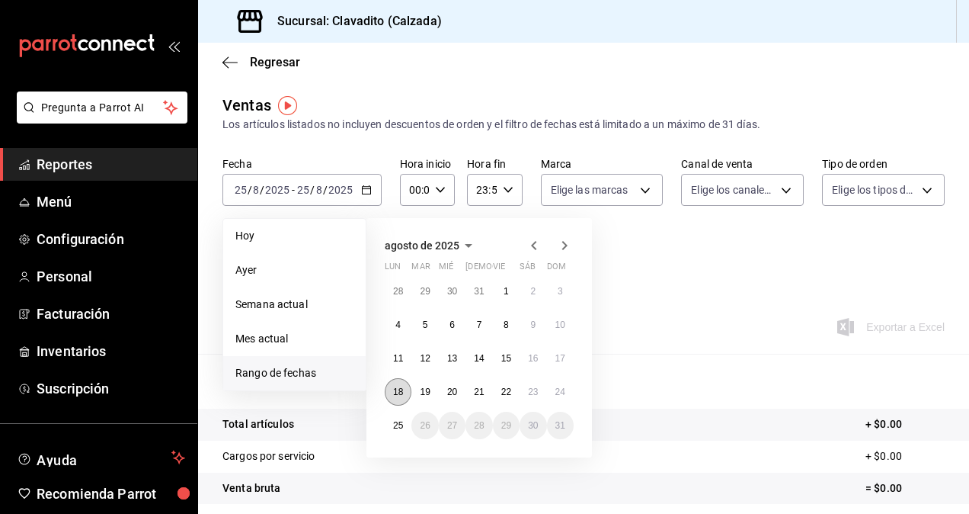
click at [390, 391] on button "18" at bounding box center [398, 391] width 27 height 27
click at [396, 427] on abbr "25" at bounding box center [398, 425] width 10 height 11
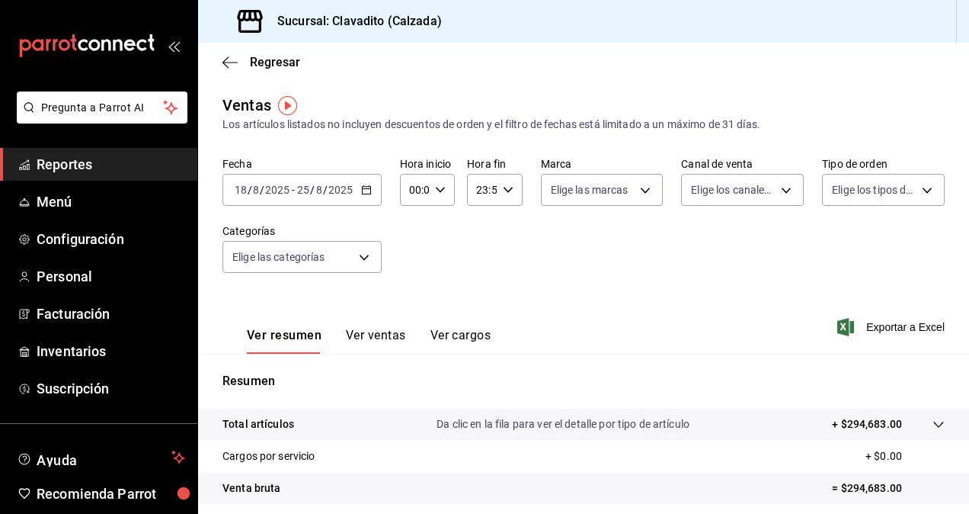
click at [437, 191] on \(Stroke\) "button" at bounding box center [440, 189] width 9 height 5
click at [411, 294] on span "05" at bounding box center [412, 293] width 3 height 12
type input "05:00"
click at [441, 224] on span "00" at bounding box center [439, 229] width 3 height 12
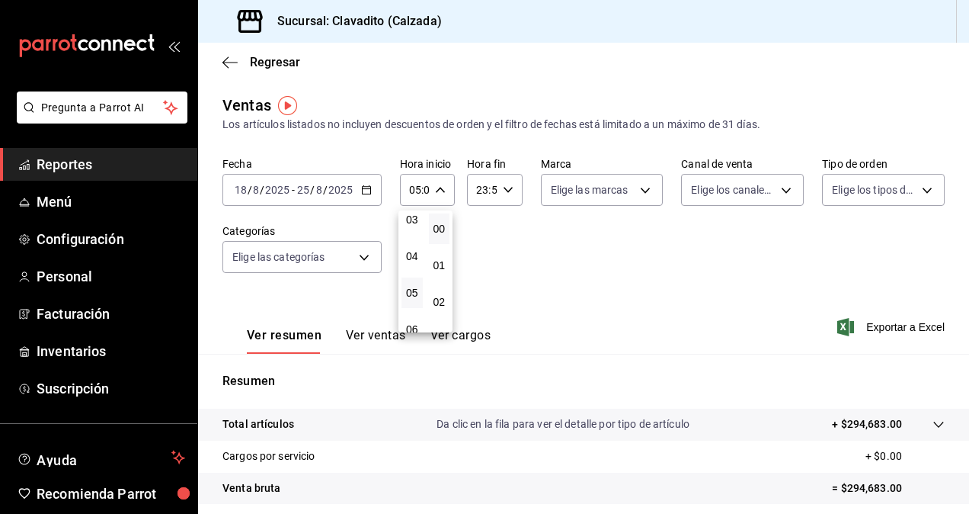
click at [504, 191] on div at bounding box center [484, 257] width 969 height 514
click at [504, 191] on icon "button" at bounding box center [508, 189] width 11 height 11
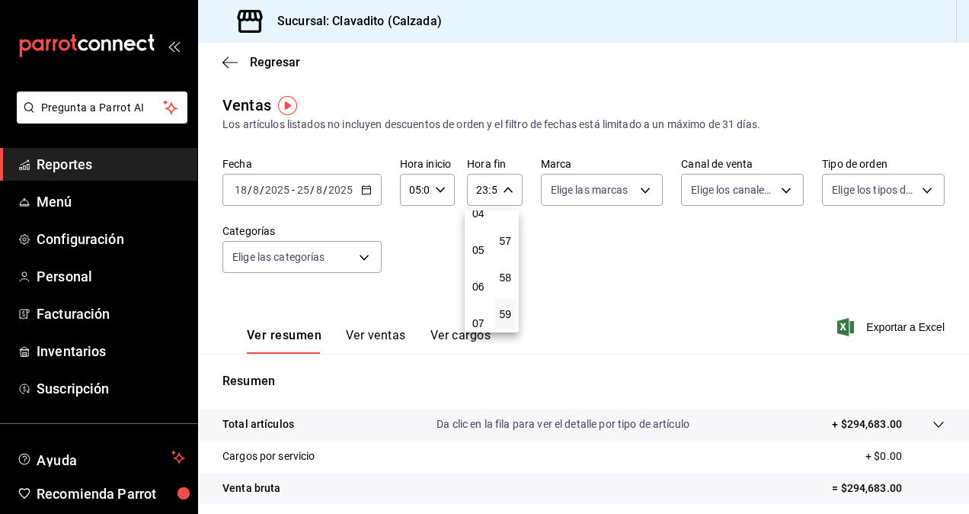
scroll to position [165, 0]
click at [477, 245] on span "05" at bounding box center [478, 247] width 3 height 12
click at [507, 229] on span "00" at bounding box center [505, 229] width 3 height 12
type input "05:00"
click at [679, 274] on div at bounding box center [484, 257] width 969 height 514
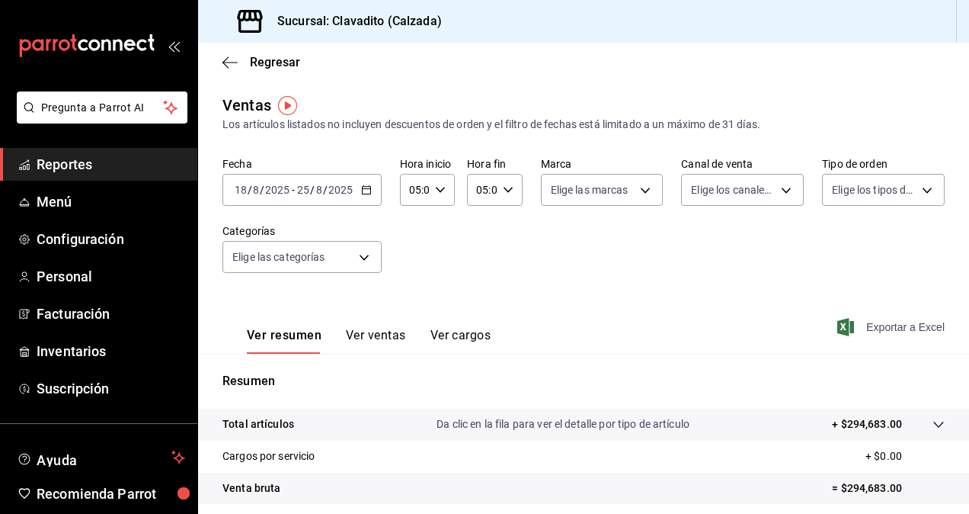
click at [876, 326] on span "Exportar a Excel" at bounding box center [892, 327] width 104 height 18
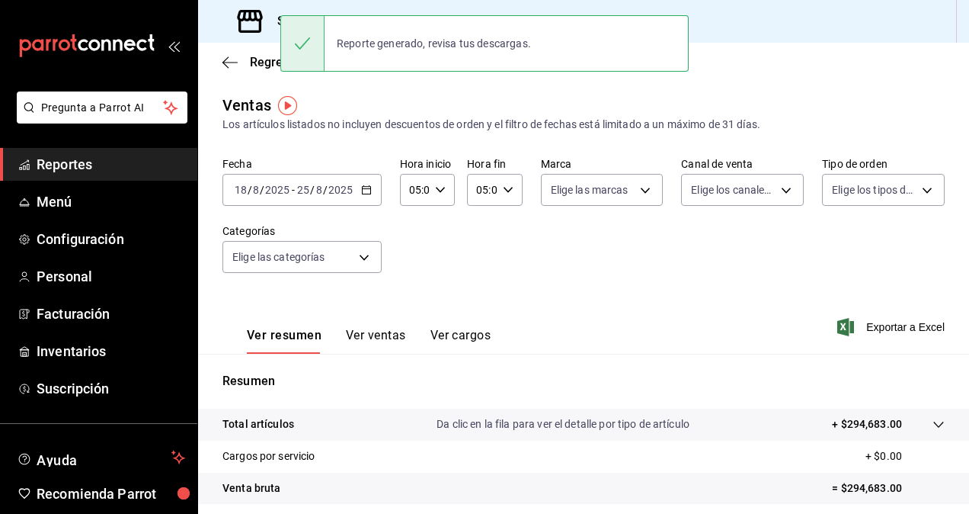
click at [477, 273] on div "Fecha [DATE] [DATE] - [DATE] [DATE] Hora inicio 05:00 Hora inicio Hora fin 05:0…" at bounding box center [584, 224] width 722 height 134
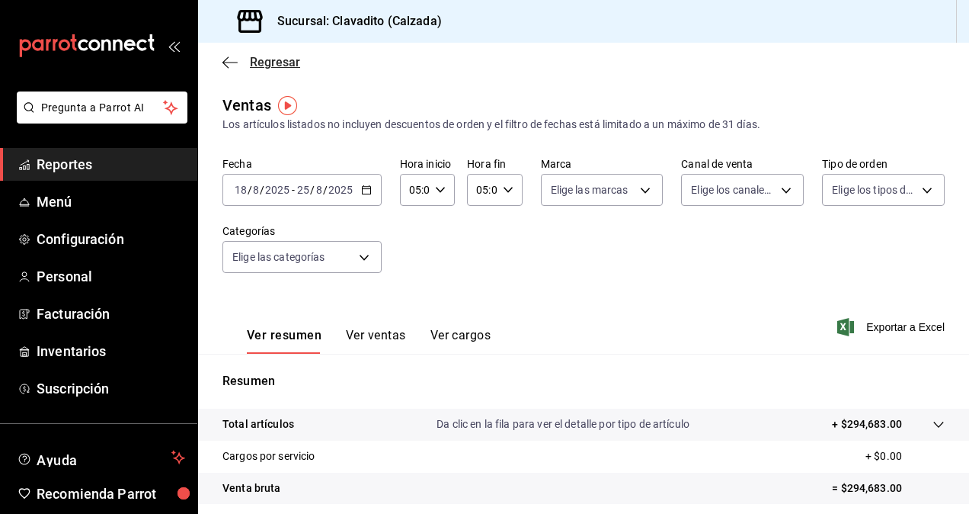
click at [227, 65] on icon "button" at bounding box center [230, 63] width 15 height 14
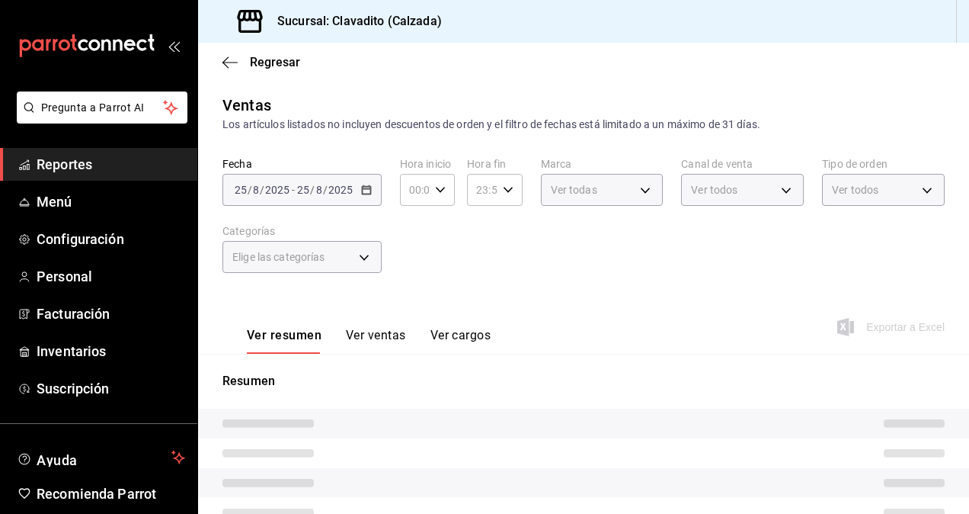
type input "7c6329b2-7c80-4d0a-92e1-359a60270725"
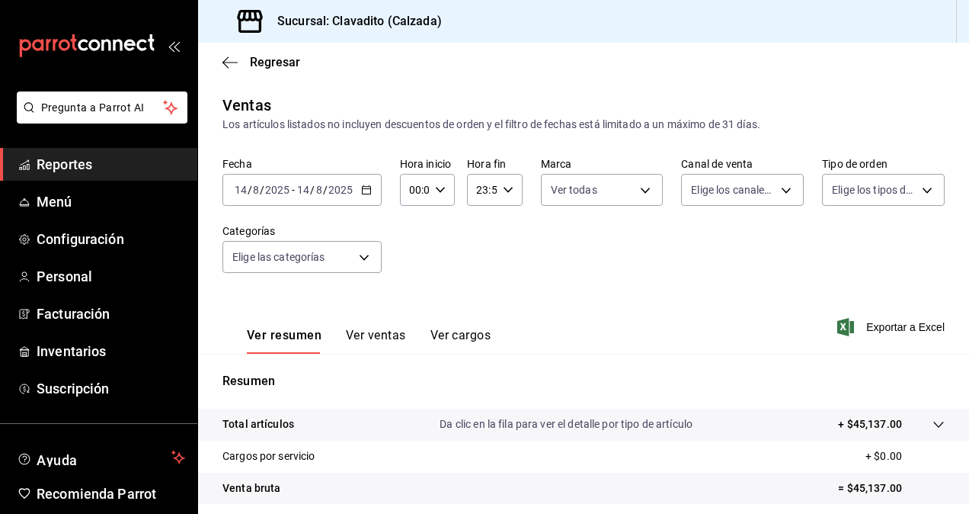
click at [367, 193] on icon "button" at bounding box center [366, 189] width 11 height 11
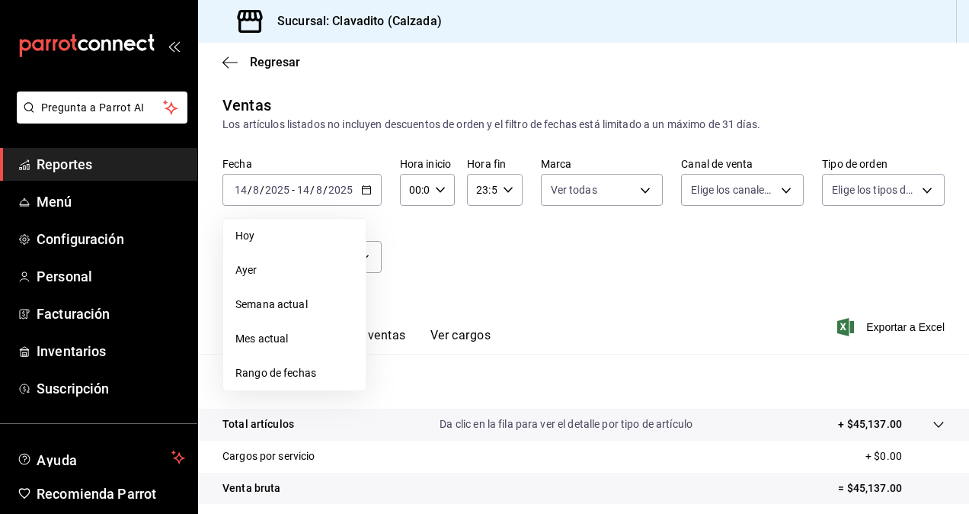
click at [281, 373] on span "Rango de fechas" at bounding box center [294, 373] width 118 height 16
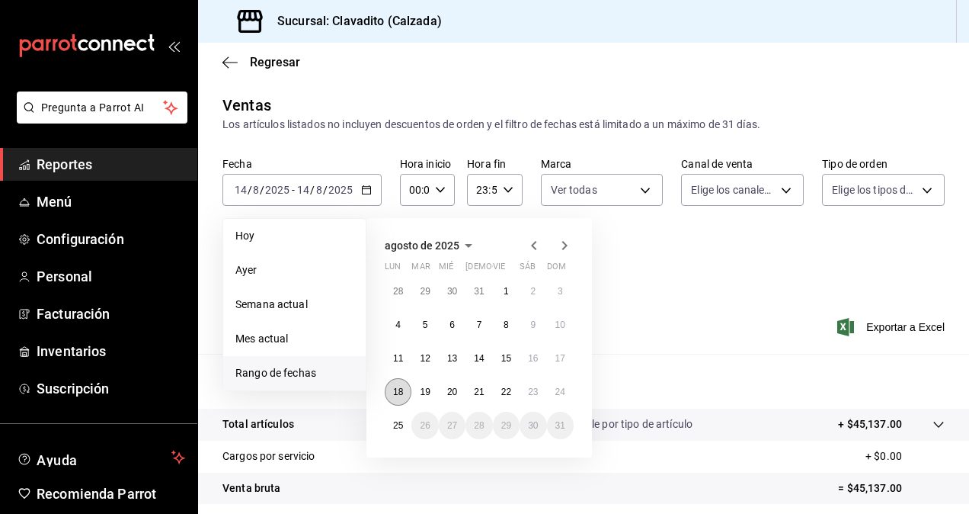
click at [398, 394] on abbr "18" at bounding box center [398, 391] width 10 height 11
click at [399, 427] on abbr "25" at bounding box center [398, 425] width 10 height 11
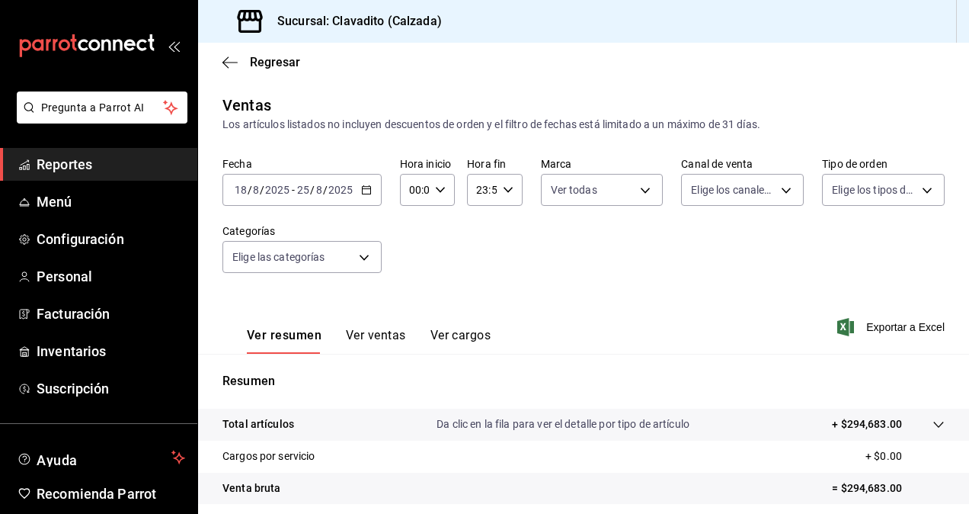
click at [440, 193] on icon "button" at bounding box center [440, 189] width 11 height 11
click at [411, 279] on span "05" at bounding box center [412, 280] width 3 height 12
type input "05:00"
click at [440, 230] on span "00" at bounding box center [439, 229] width 3 height 12
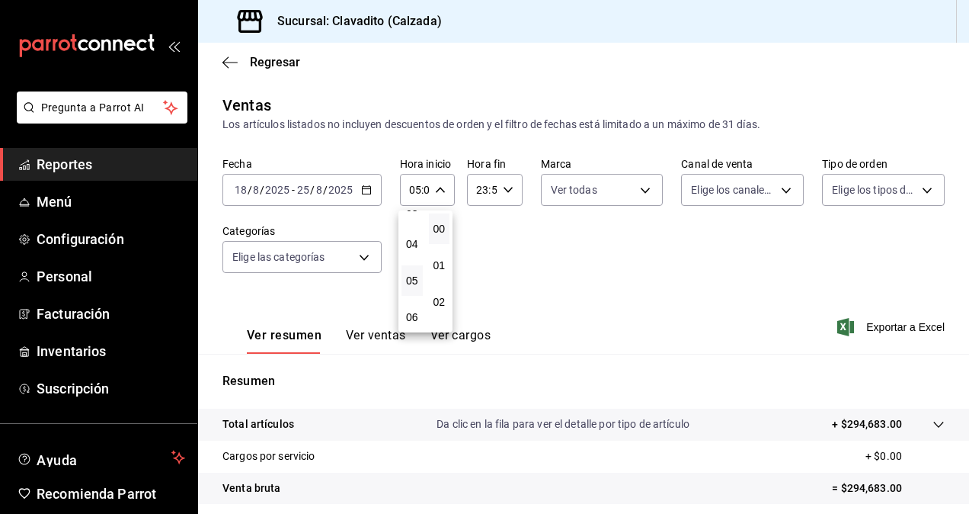
click at [503, 184] on div at bounding box center [484, 257] width 969 height 514
click at [503, 184] on icon "button" at bounding box center [508, 189] width 11 height 11
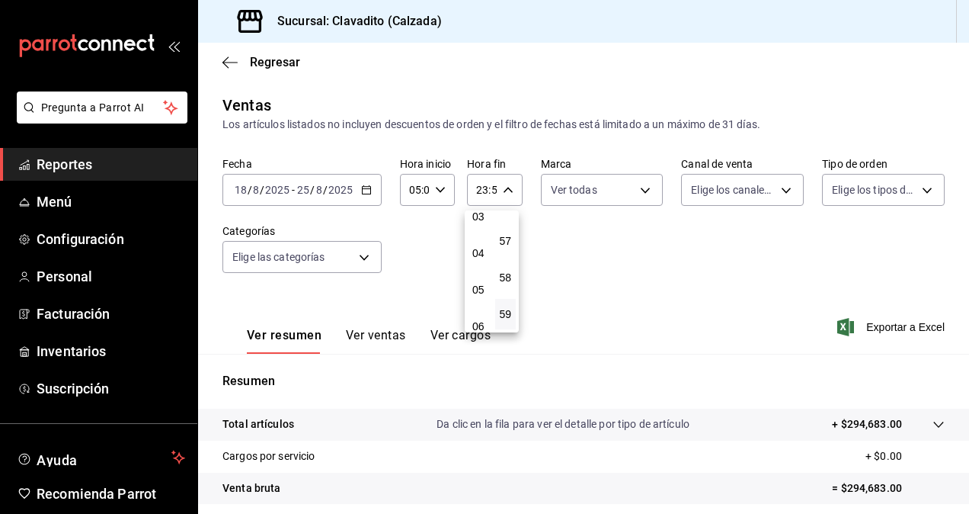
scroll to position [123, 0]
click at [480, 287] on span "05" at bounding box center [478, 288] width 3 height 12
click at [505, 229] on span "00" at bounding box center [505, 229] width 3 height 12
type input "05:00"
click at [620, 280] on div at bounding box center [484, 257] width 969 height 514
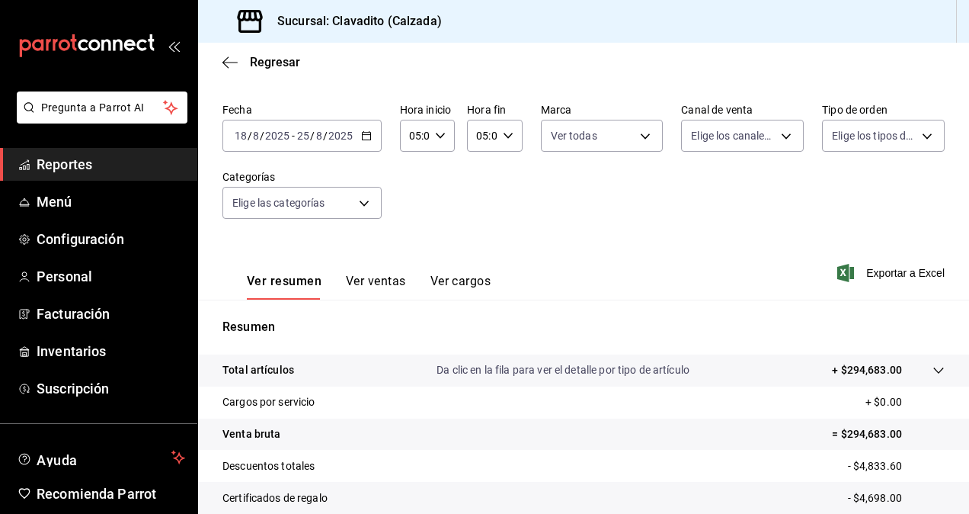
scroll to position [53, 0]
click at [777, 212] on div "Fecha 2025-08-18 18 / 8 / 2025 - 2025-08-25 25 / 8 / 2025 Hora inicio 05:00 Hor…" at bounding box center [584, 171] width 722 height 134
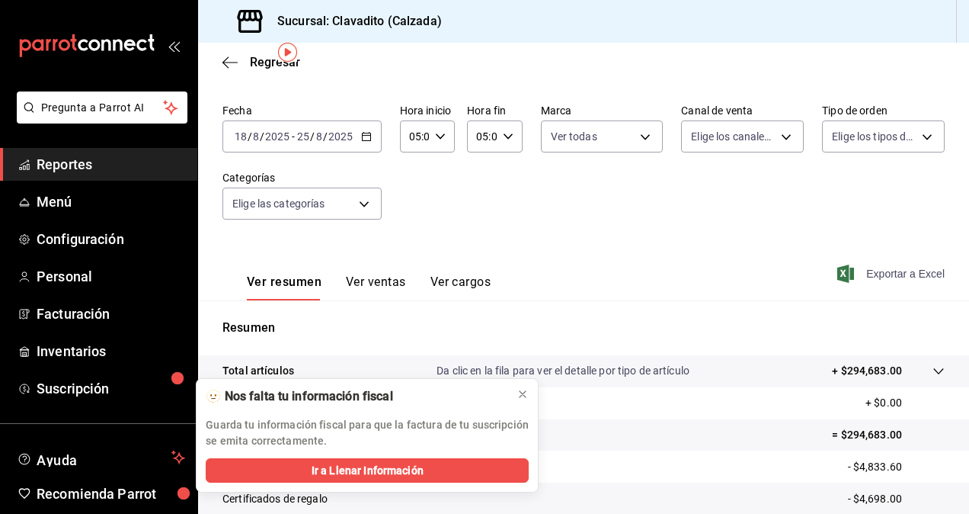
click at [878, 276] on span "Exportar a Excel" at bounding box center [892, 273] width 104 height 18
click at [521, 248] on div "Ver resumen Ver ventas Ver cargos Exportar a Excel" at bounding box center [583, 269] width 771 height 62
click at [375, 288] on button "Ver ventas" at bounding box center [376, 287] width 60 height 26
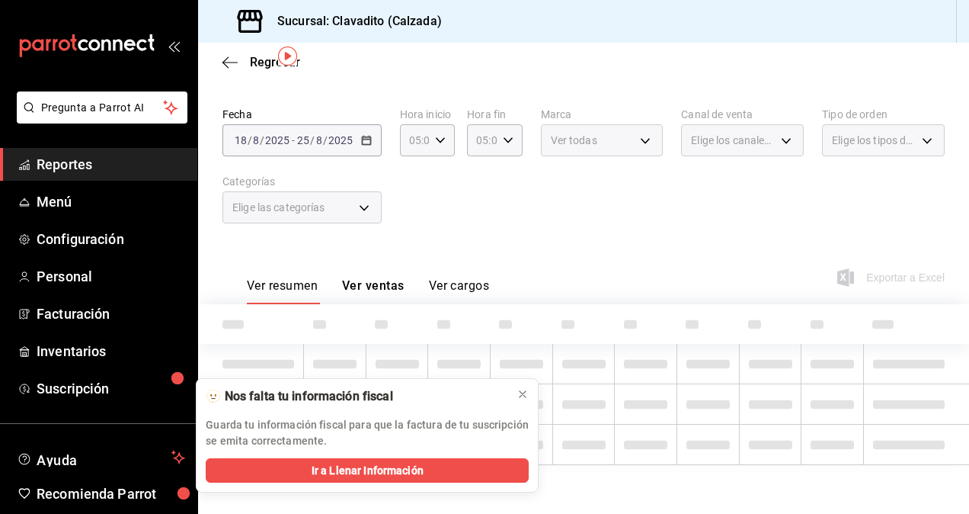
scroll to position [49, 0]
click at [523, 396] on icon at bounding box center [523, 394] width 12 height 12
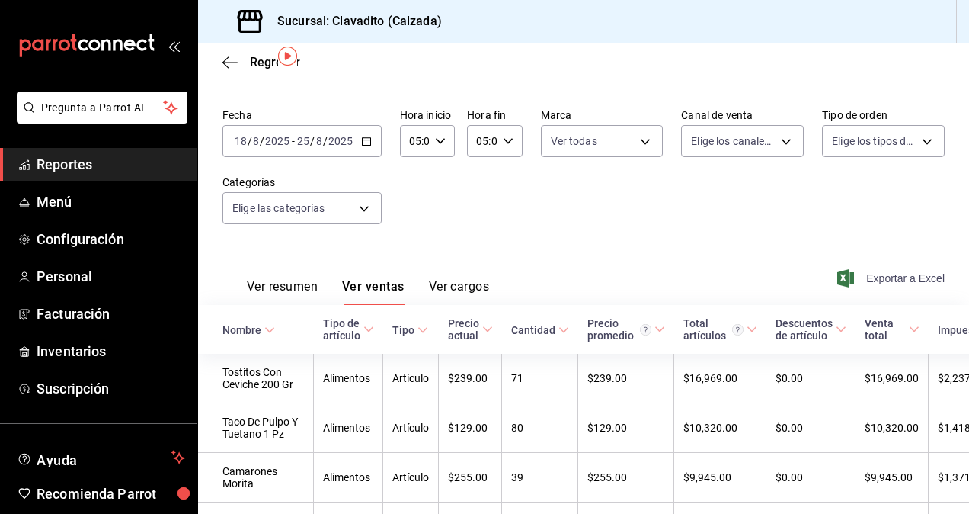
click at [876, 271] on span "Exportar a Excel" at bounding box center [892, 278] width 104 height 18
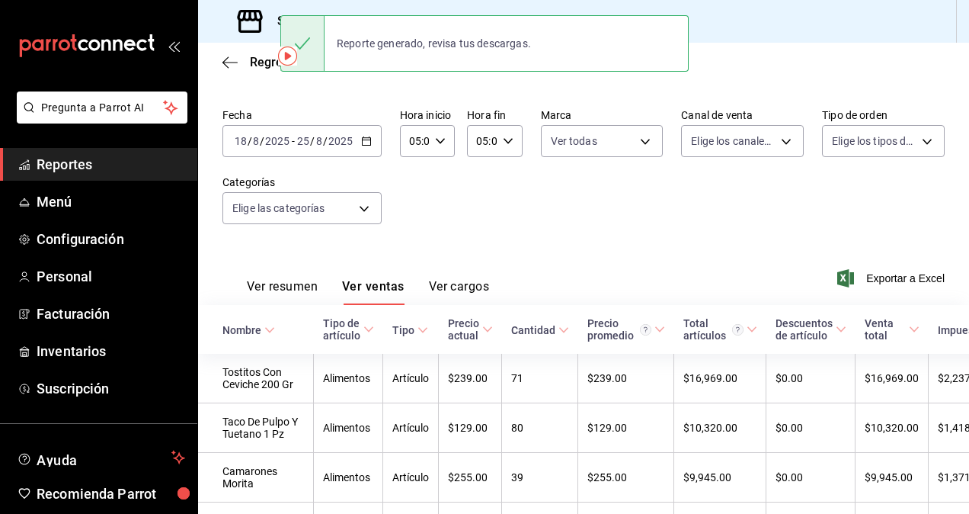
click at [510, 214] on div "Fecha 2025-08-18 18 / 8 / 2025 - 2025-08-25 25 / 8 / 2025 Hora inicio 05:00 Hor…" at bounding box center [584, 175] width 722 height 134
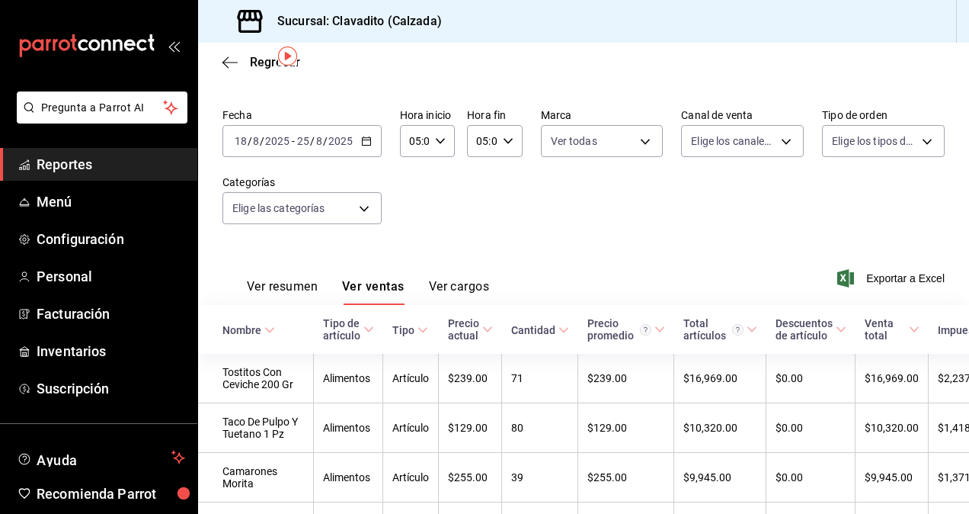
click at [878, 210] on div "Fecha 2025-08-18 18 / 8 / 2025 - 2025-08-25 25 / 8 / 2025 Hora inicio 05:00 Hor…" at bounding box center [584, 175] width 722 height 134
click at [559, 250] on div "Ver resumen Ver ventas Ver cargos Exportar a Excel" at bounding box center [583, 273] width 771 height 62
click at [357, 208] on body "Pregunta a Parrot AI Reportes Menú Configuración Personal Facturación Inventari…" at bounding box center [484, 257] width 969 height 514
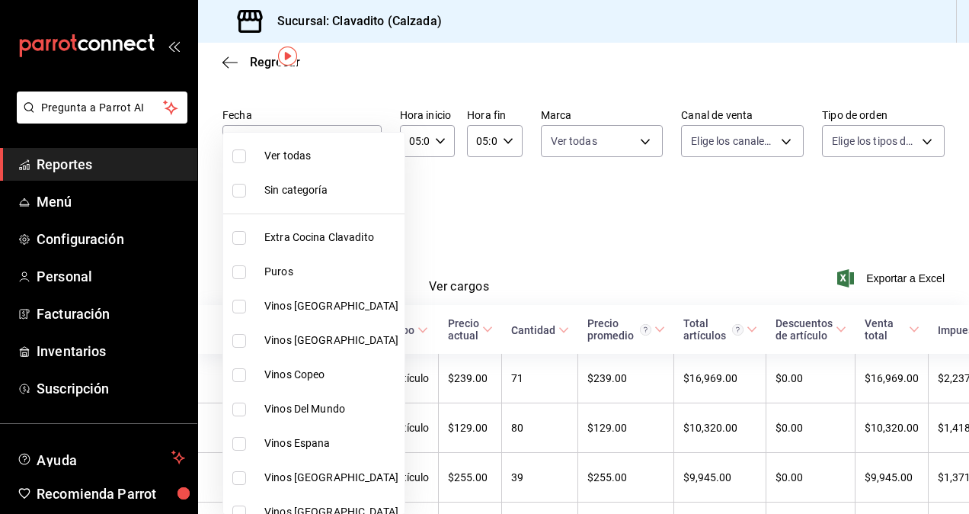
click at [239, 158] on input "checkbox" at bounding box center [239, 156] width 14 height 14
checkbox input "true"
type input "baf57ed1-919f-4c82-8763-5f61bb5ecf6c,a733550a-1833-4f39-b337-4b288d8ef239,37b97…"
checkbox input "true"
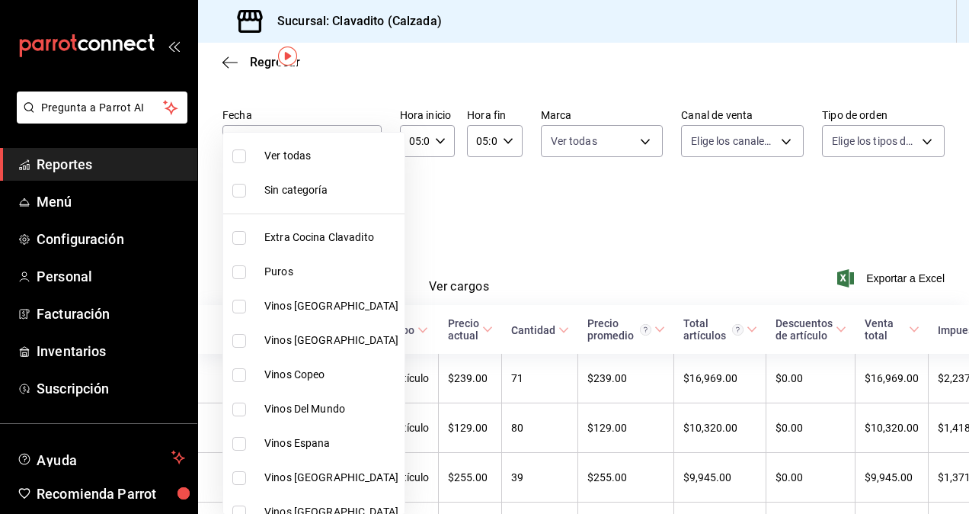
checkbox input "true"
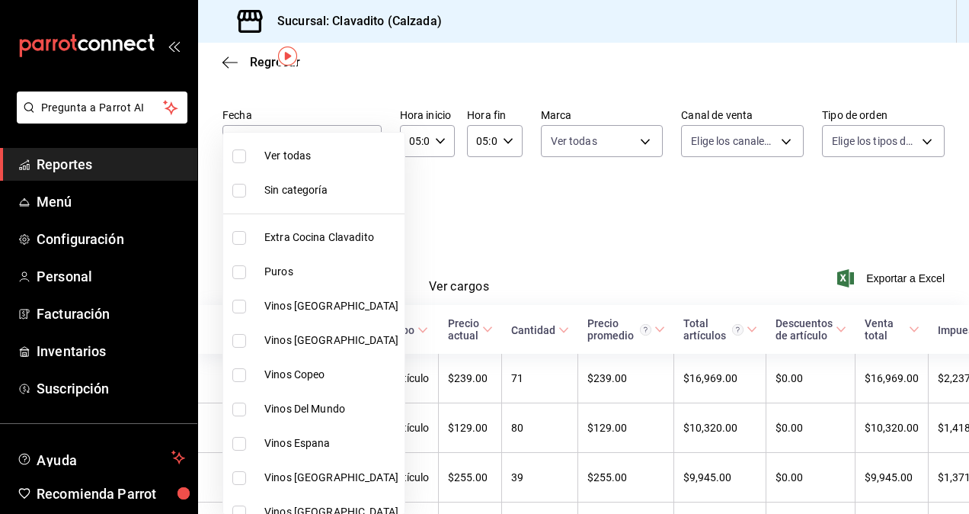
checkbox input "true"
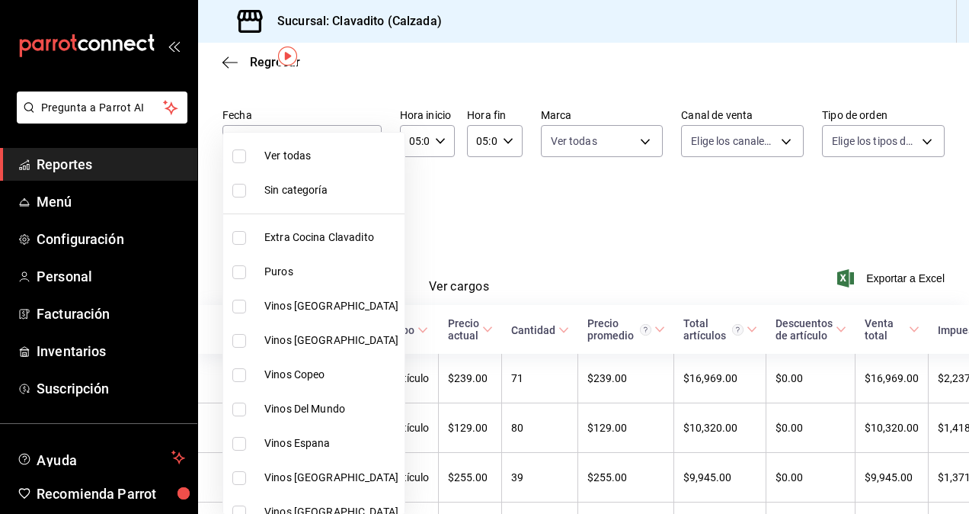
checkbox input "true"
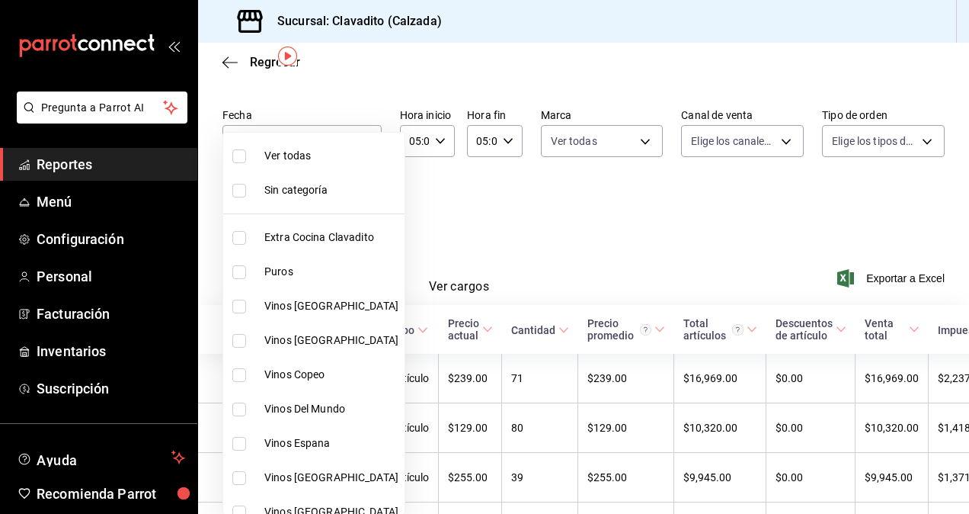
checkbox input "true"
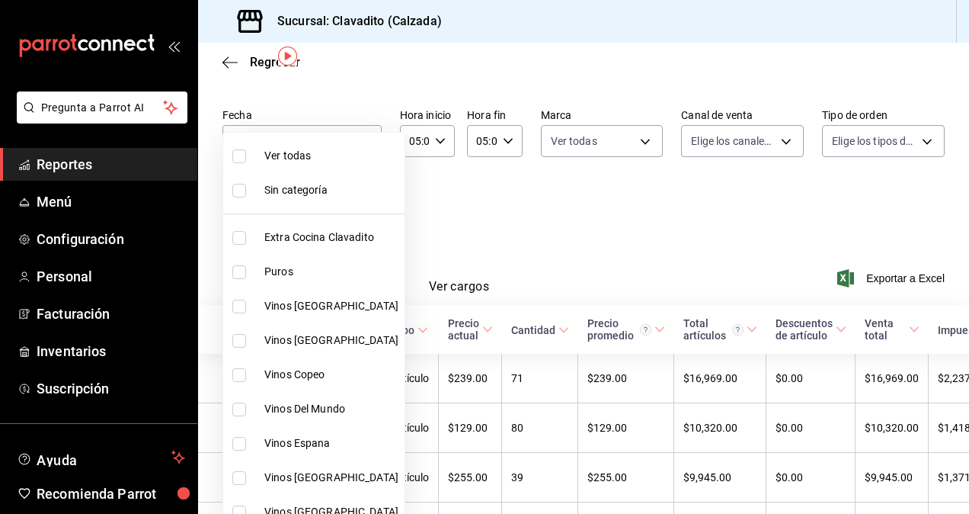
checkbox input "true"
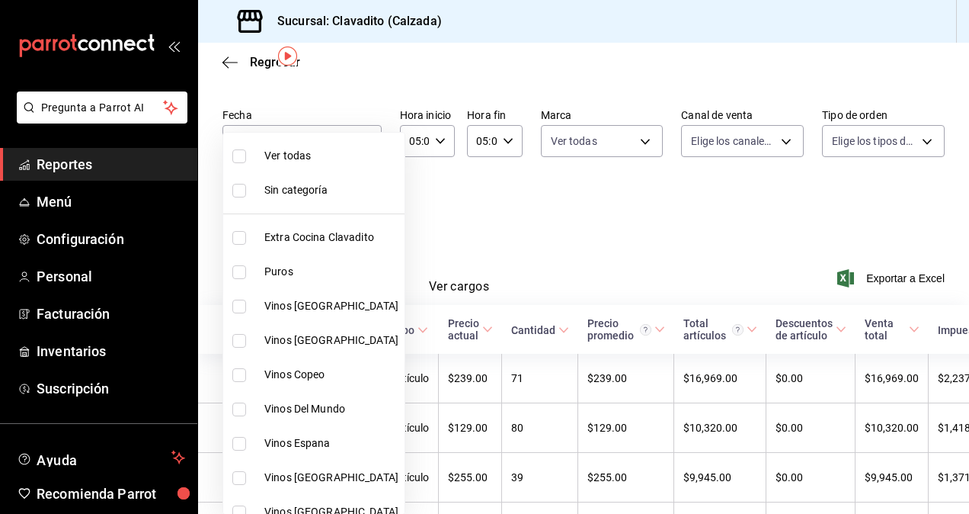
checkbox input "true"
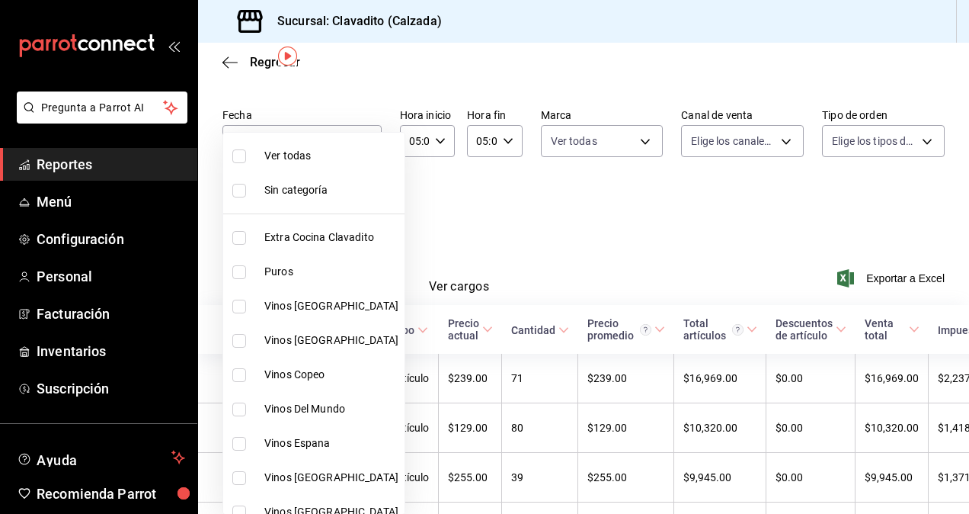
checkbox input "true"
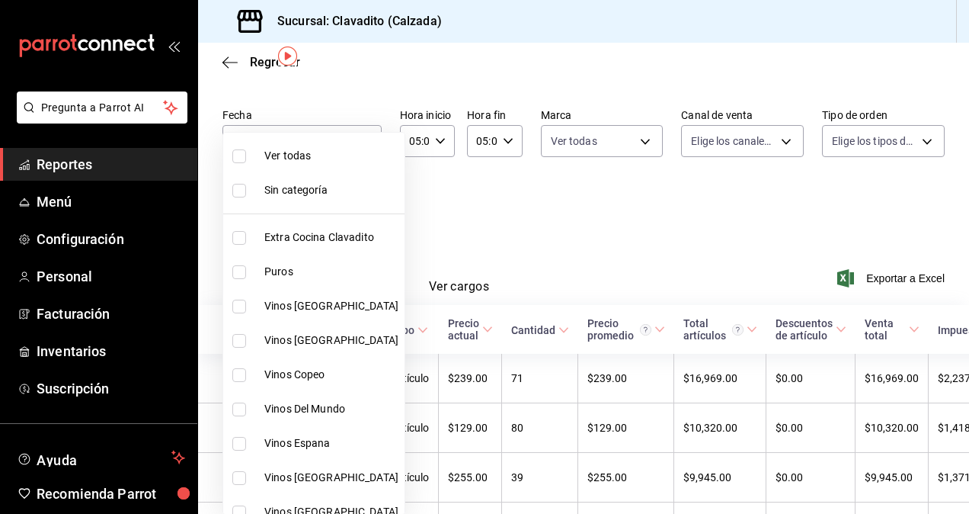
checkbox input "true"
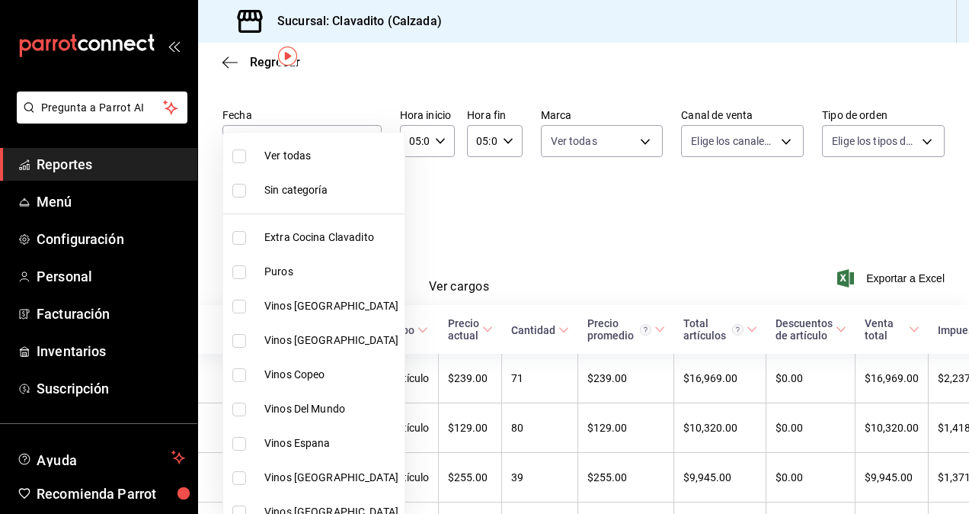
checkbox input "true"
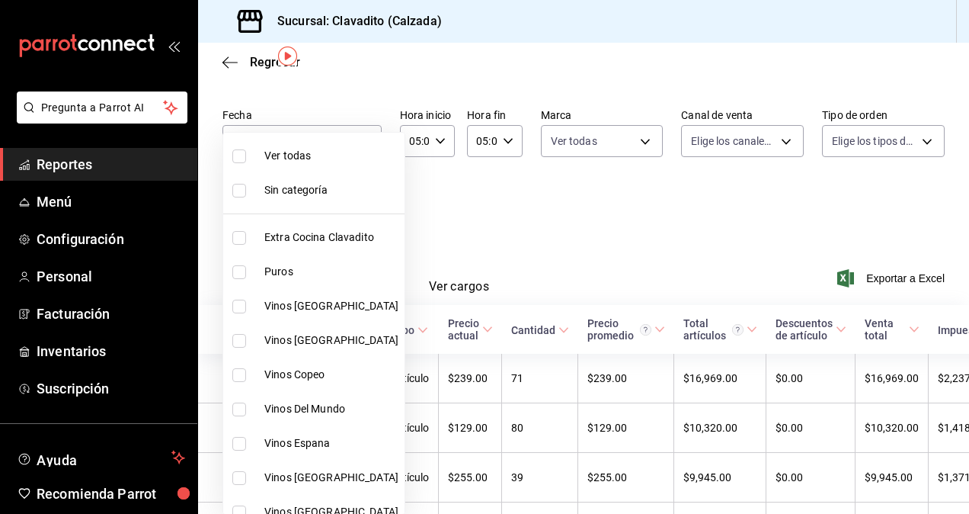
checkbox input "true"
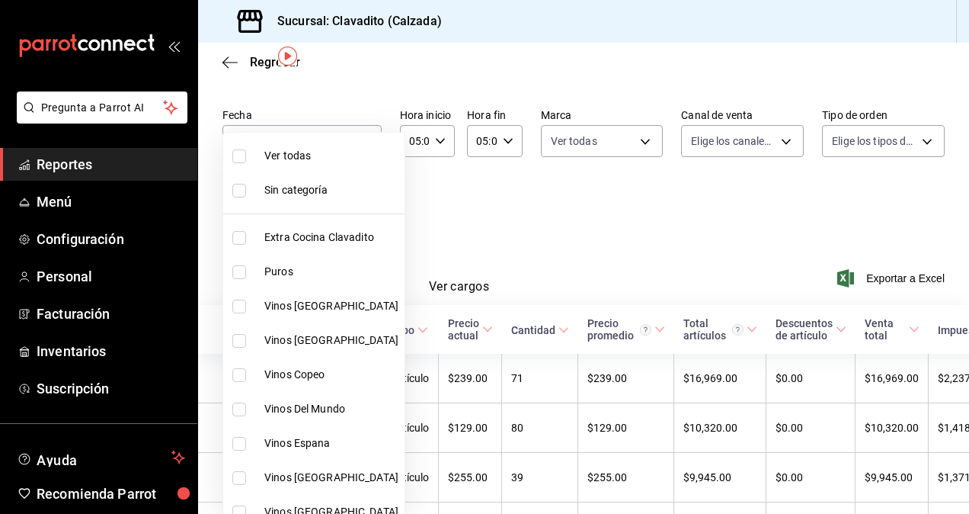
checkbox input "true"
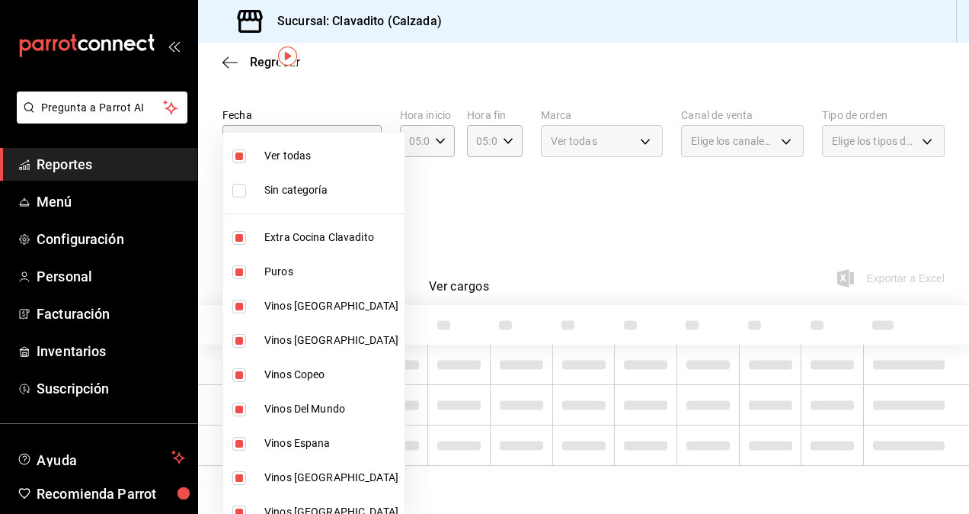
click at [589, 226] on div at bounding box center [484, 257] width 969 height 514
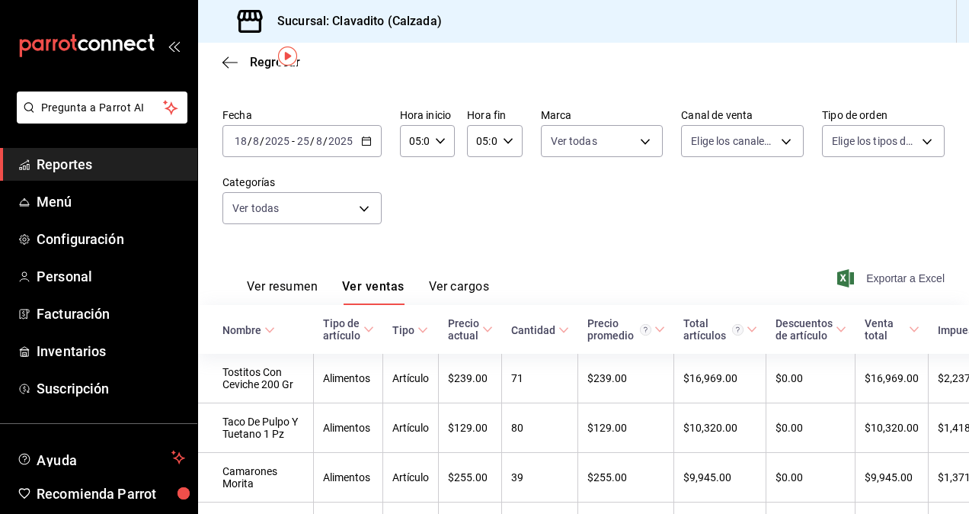
click at [887, 282] on span "Exportar a Excel" at bounding box center [892, 278] width 104 height 18
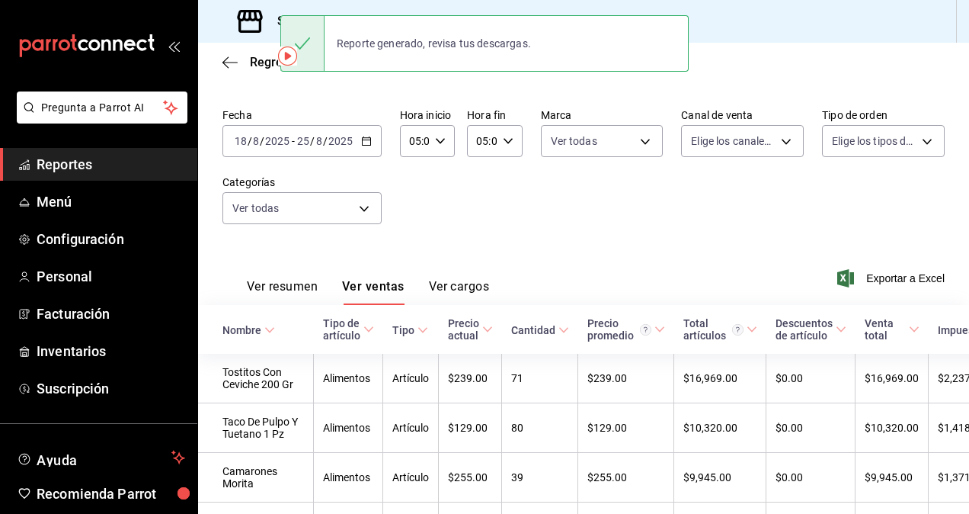
click at [555, 219] on div "Fecha 2025-08-18 18 / 8 / 2025 - 2025-08-25 25 / 8 / 2025 Hora inicio 05:00 Hor…" at bounding box center [584, 175] width 722 height 134
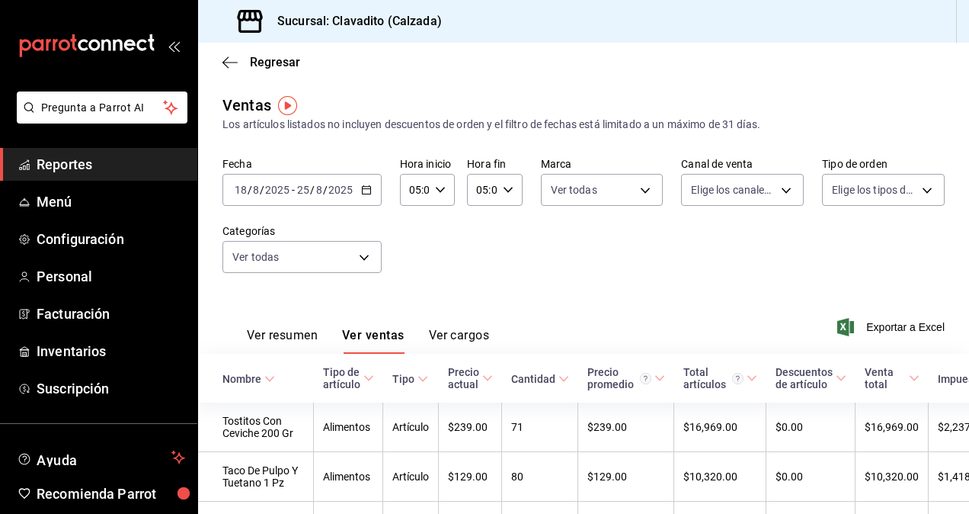
click at [507, 267] on div "Fecha 2025-08-18 18 / 8 / 2025 - 2025-08-25 25 / 8 / 2025 Hora inicio 05:00 Hor…" at bounding box center [584, 224] width 722 height 134
click at [914, 332] on span "Exportar a Excel" at bounding box center [892, 327] width 104 height 18
